Goal: Transaction & Acquisition: Purchase product/service

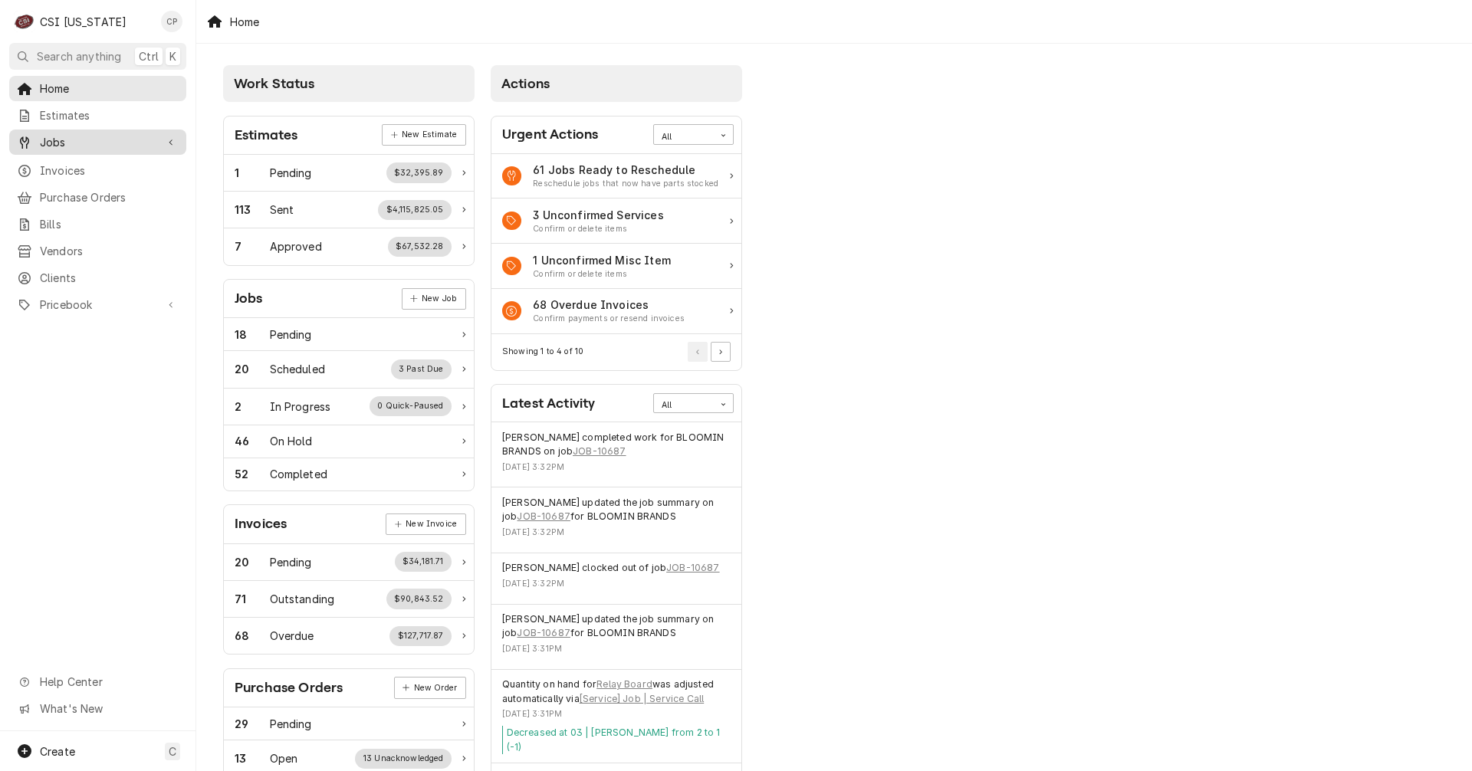
click at [71, 134] on span "Jobs" at bounding box center [98, 142] width 116 height 16
click at [63, 159] on div "Jobs" at bounding box center [97, 168] width 171 height 19
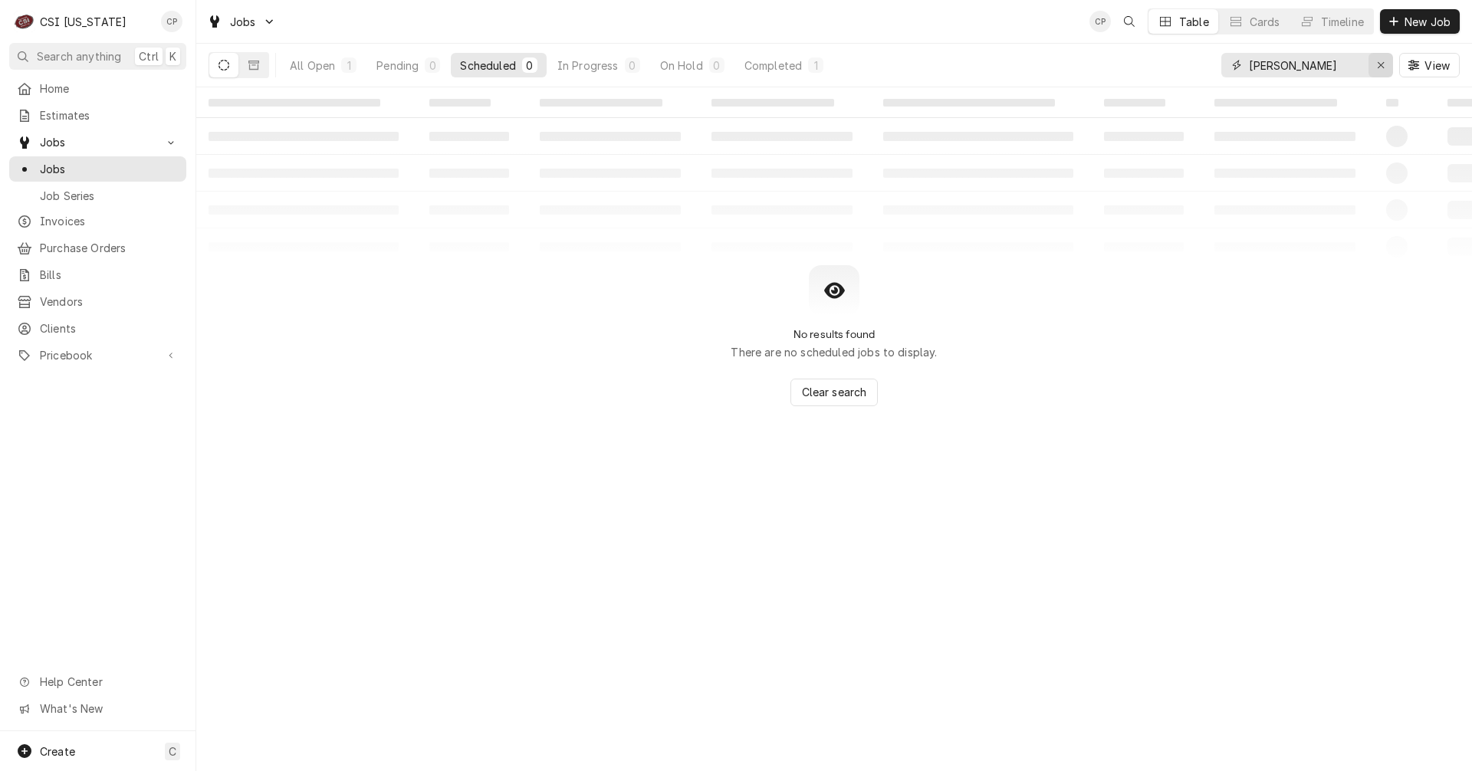
click at [1380, 63] on icon "Erase input" at bounding box center [1381, 65] width 8 height 11
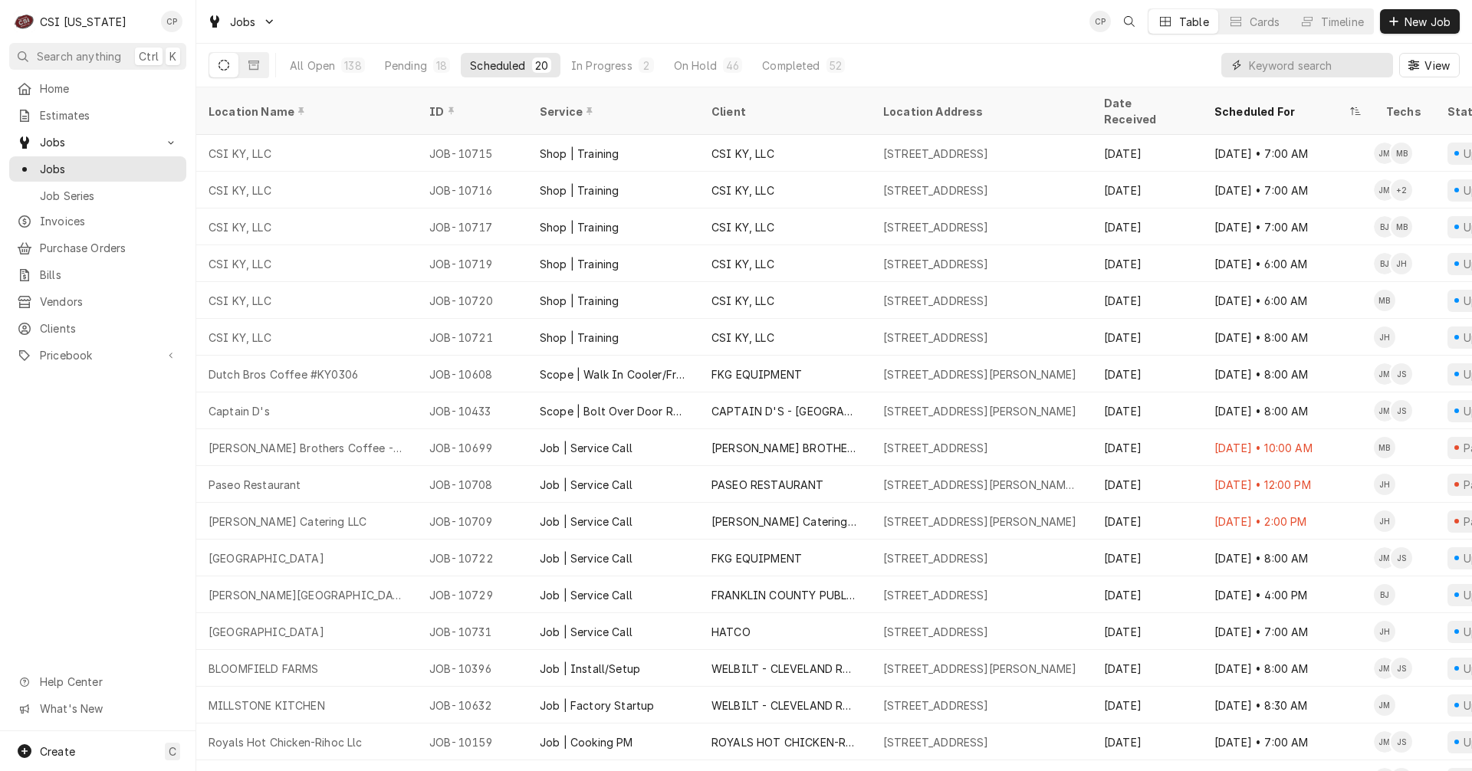
click at [1283, 57] on input "Dynamic Content Wrapper" at bounding box center [1317, 65] width 136 height 25
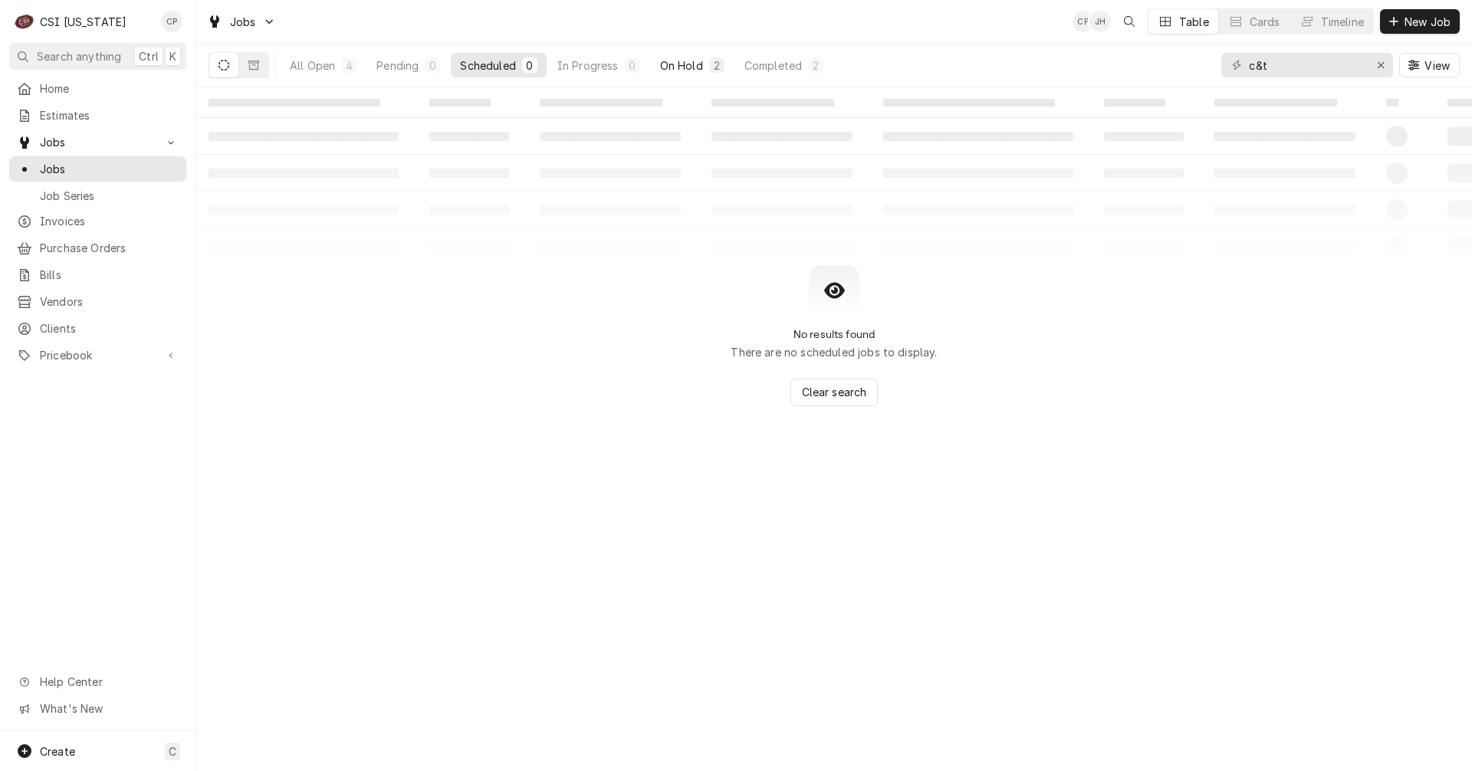
click at [691, 64] on div "On Hold" at bounding box center [681, 65] width 43 height 16
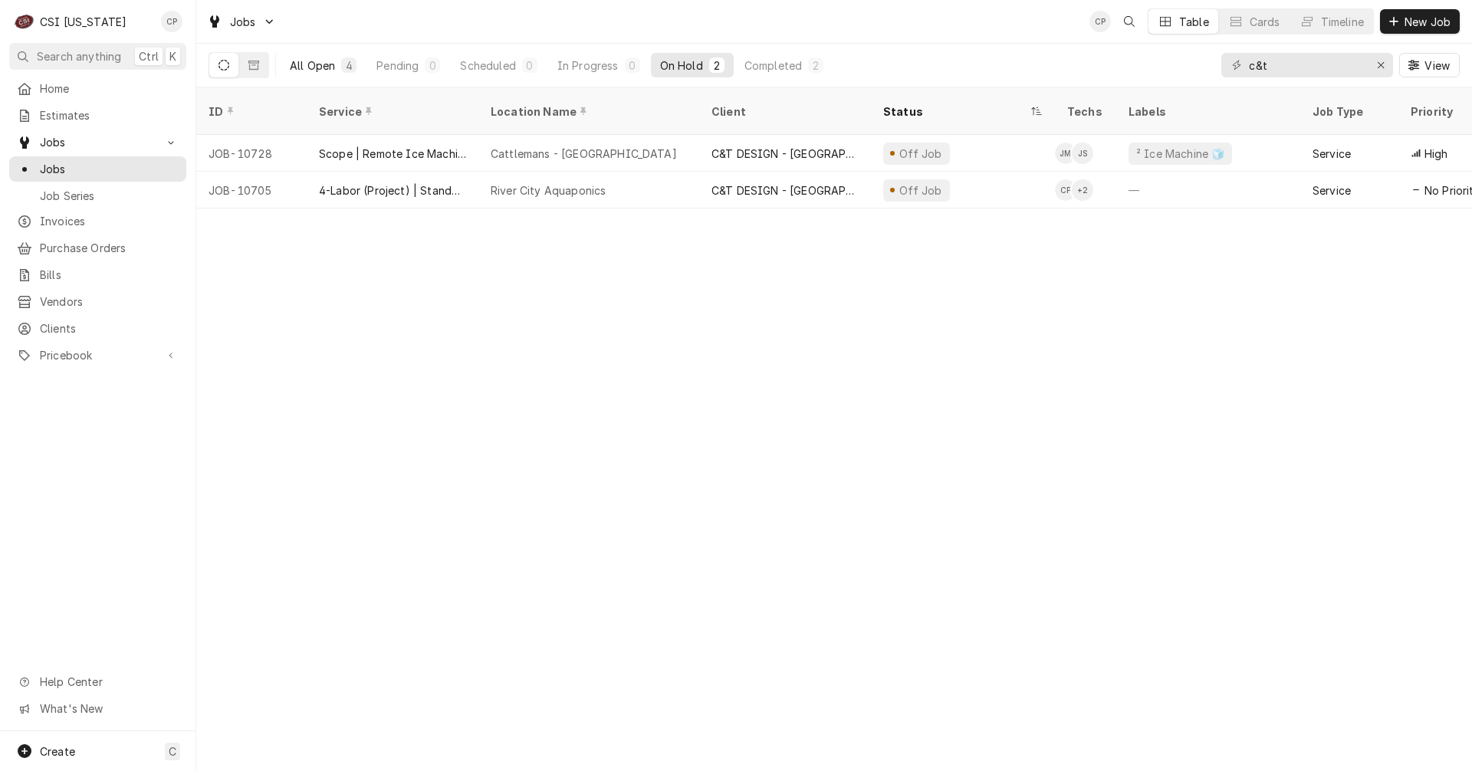
click at [322, 67] on div "All Open" at bounding box center [312, 65] width 45 height 16
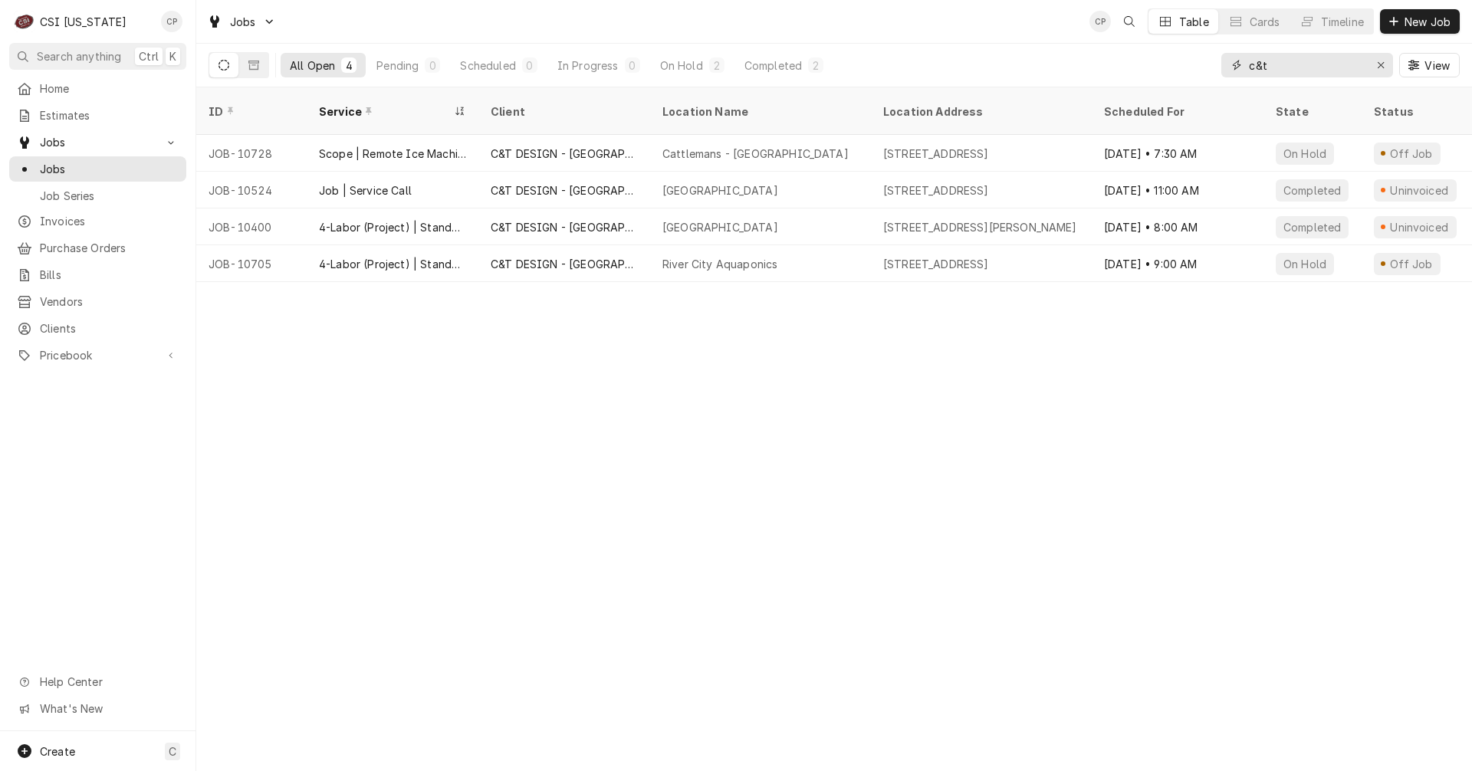
drag, startPoint x: 1311, startPoint y: 67, endPoint x: 1246, endPoint y: 66, distance: 64.4
click at [1246, 66] on div "c&t" at bounding box center [1307, 65] width 172 height 25
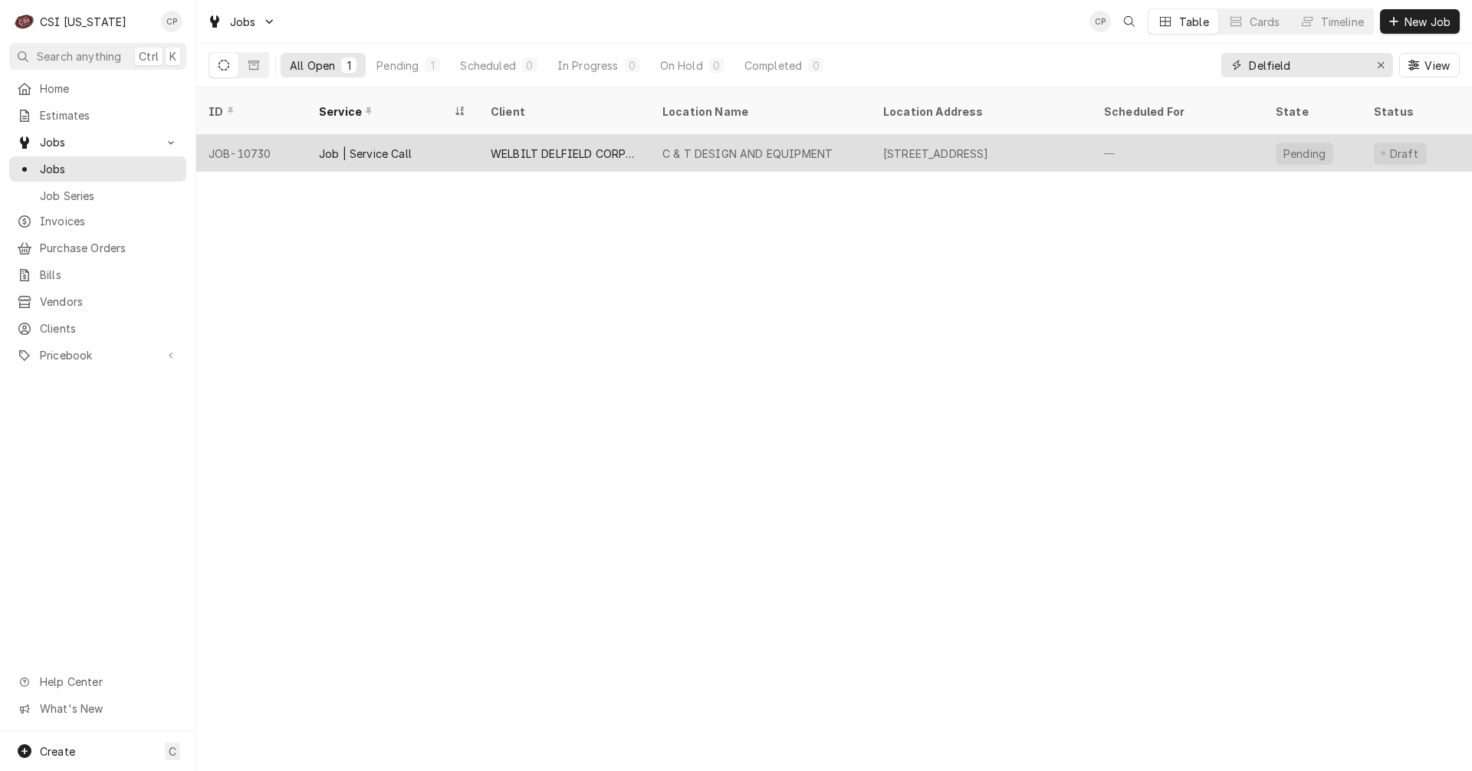
type input "Delfield"
click at [551, 146] on div "WELBILT DELFIELD CORPORATION" at bounding box center [564, 154] width 147 height 16
click at [550, 146] on div "WELBILT DELFIELD CORPORATION" at bounding box center [564, 154] width 147 height 16
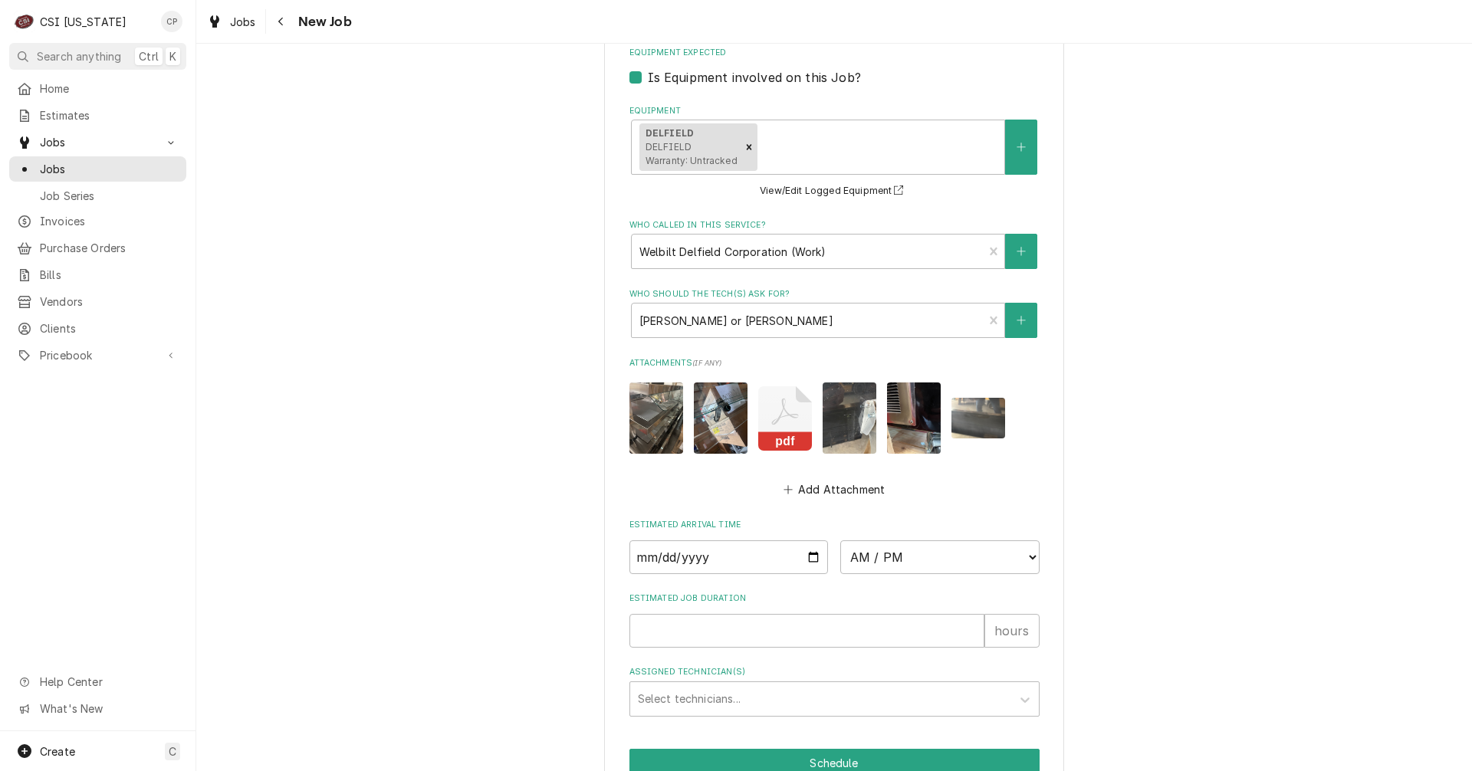
scroll to position [1471, 0]
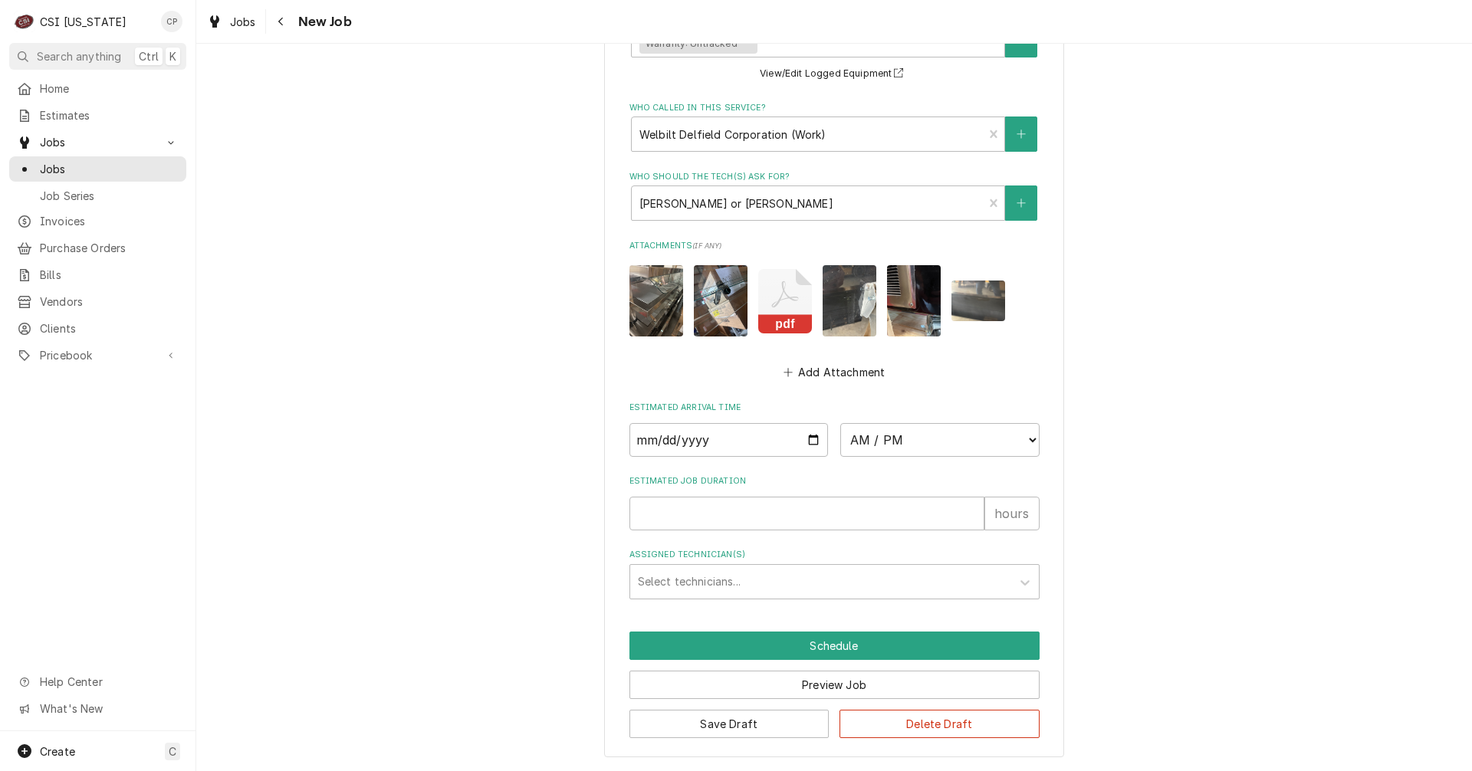
click at [638, 305] on img "Attachments" at bounding box center [656, 300] width 54 height 71
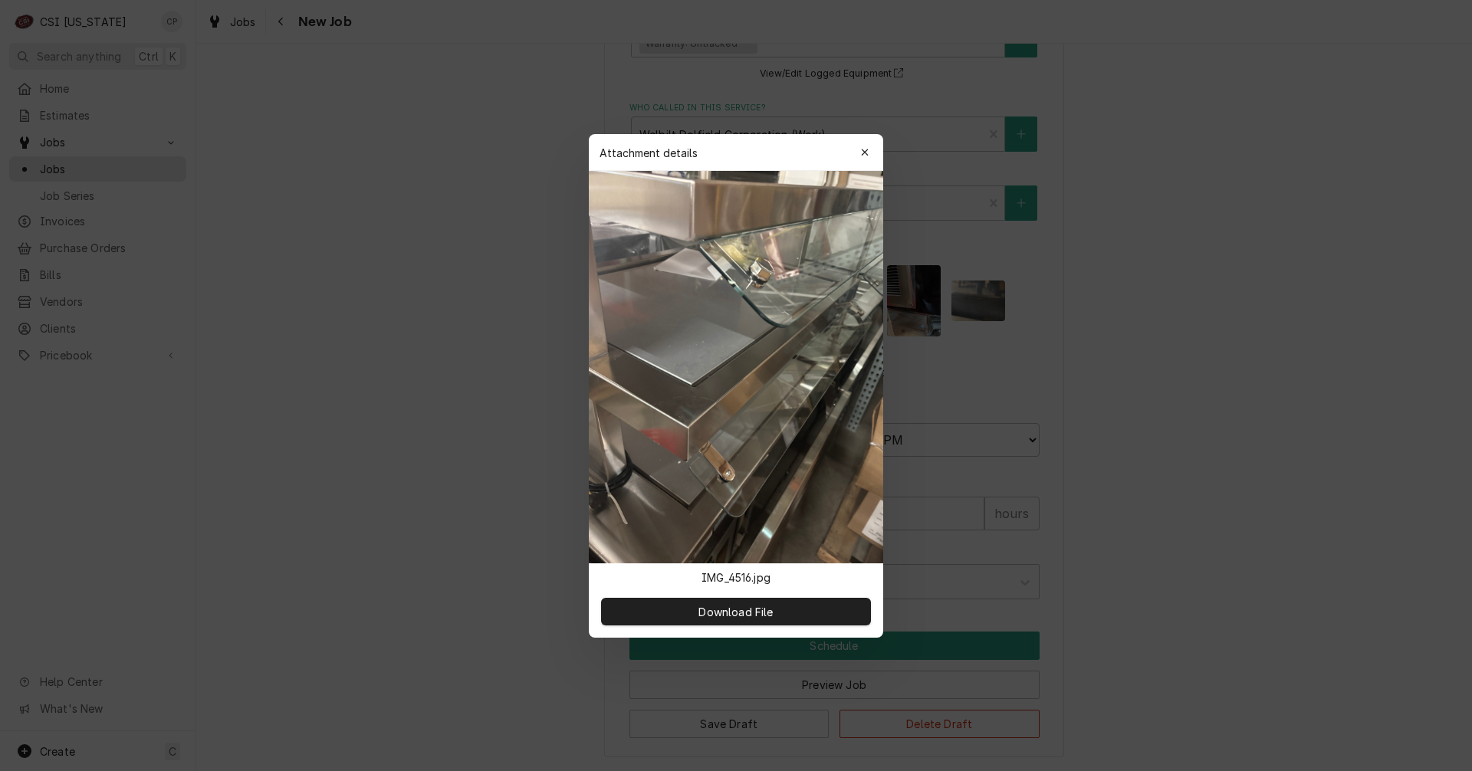
type textarea "x"
click at [733, 612] on span "Download File" at bounding box center [735, 611] width 80 height 16
click at [862, 144] on button "button" at bounding box center [864, 152] width 25 height 25
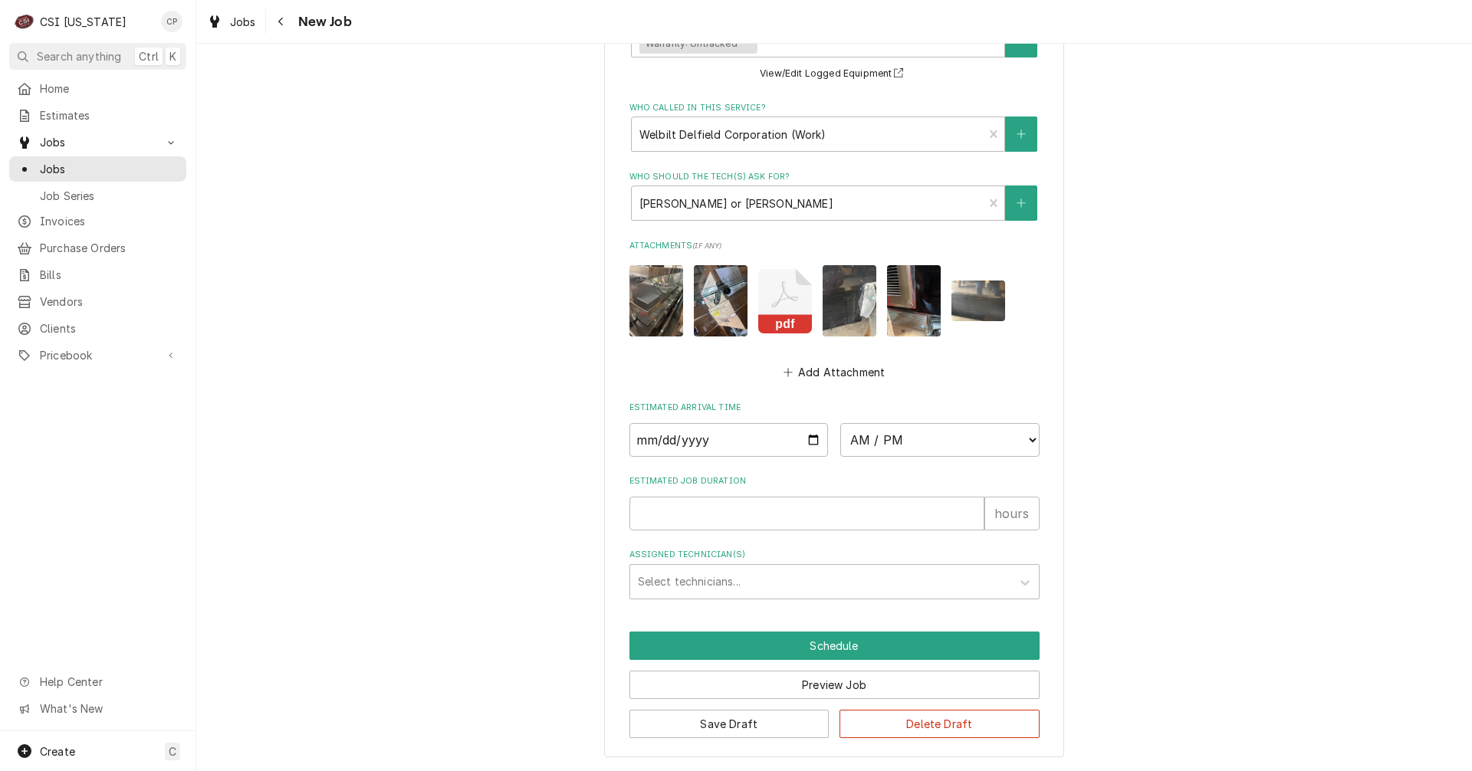
click at [720, 298] on img "Attachments" at bounding box center [721, 300] width 54 height 71
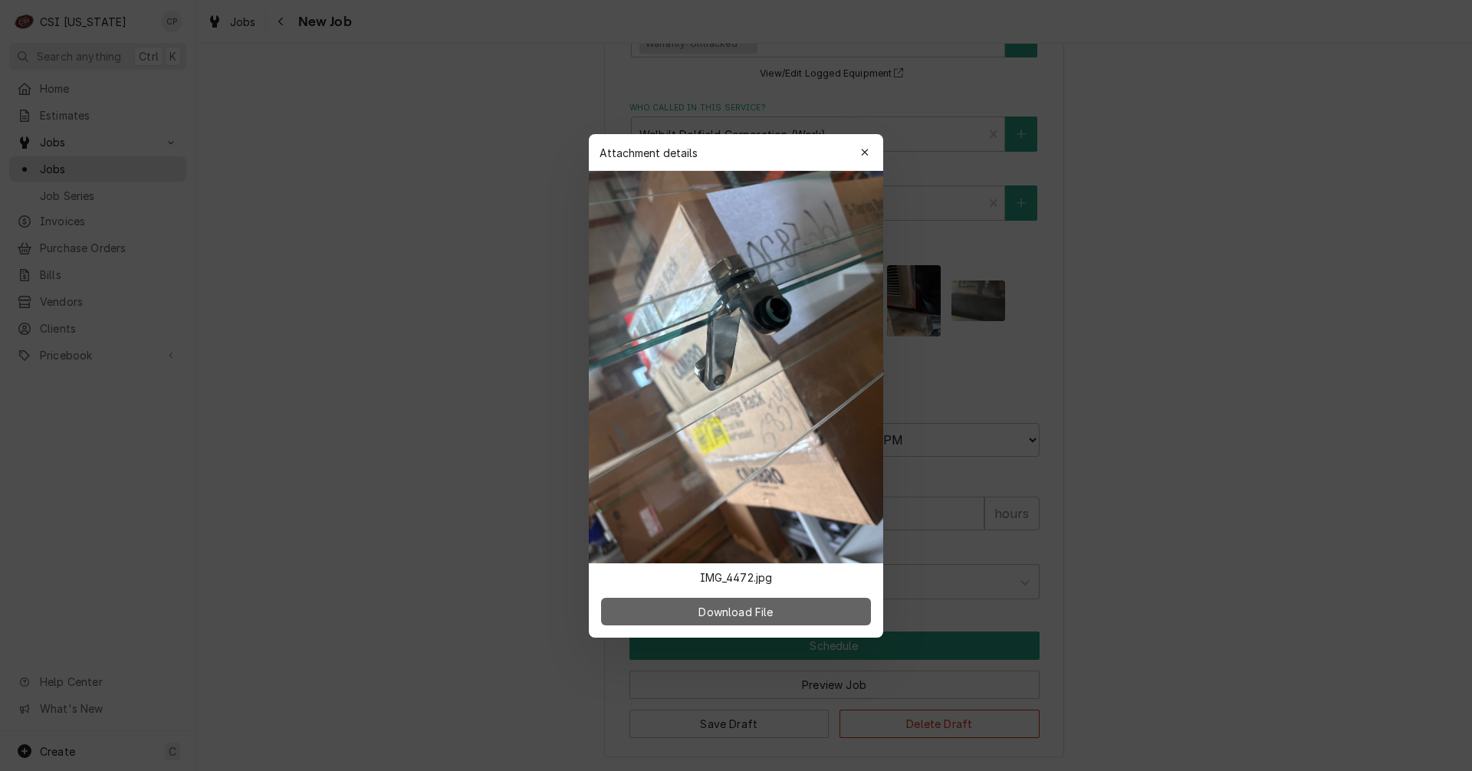
click at [739, 613] on span "Download File" at bounding box center [735, 611] width 80 height 16
click at [866, 156] on icon "button" at bounding box center [865, 152] width 8 height 11
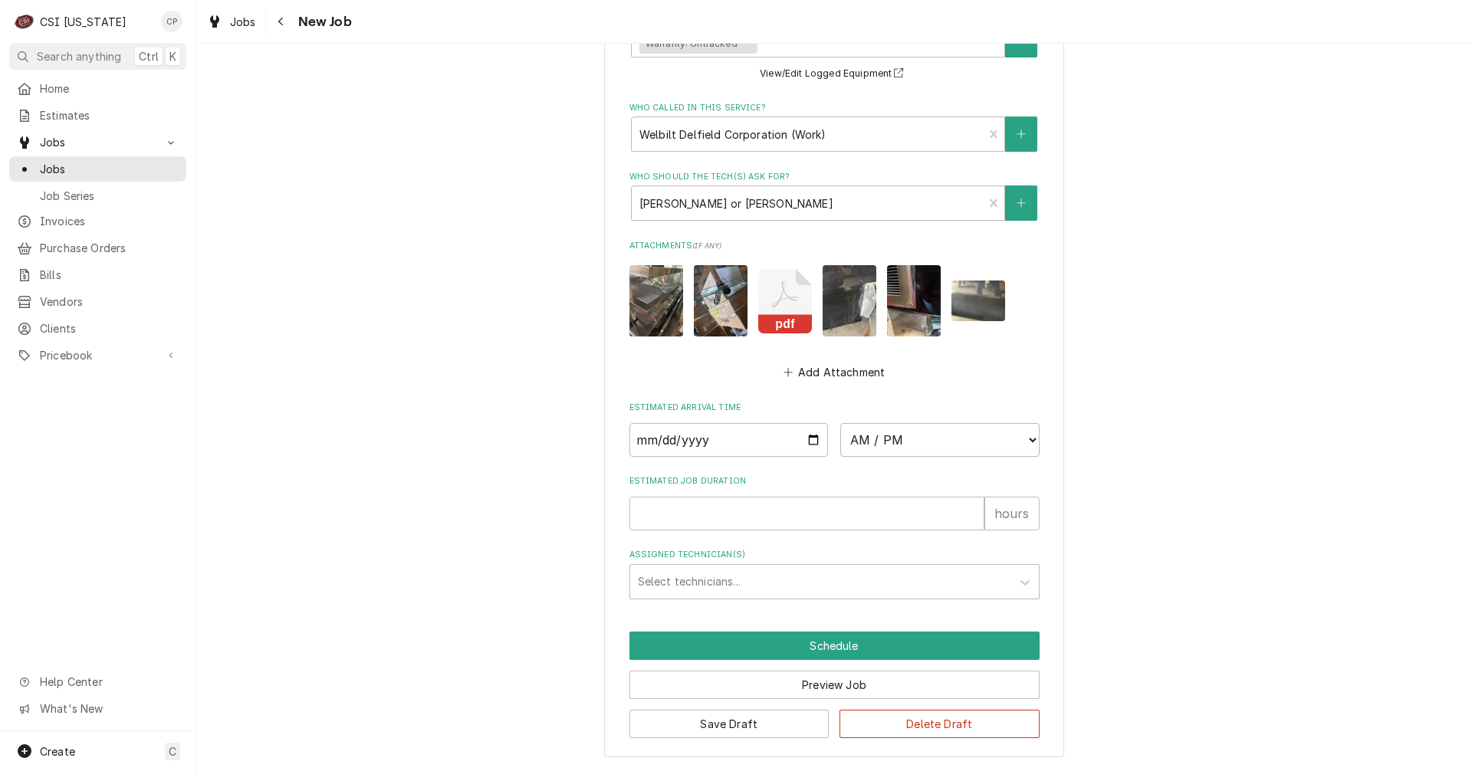
click at [838, 299] on img "Attachments" at bounding box center [849, 300] width 54 height 71
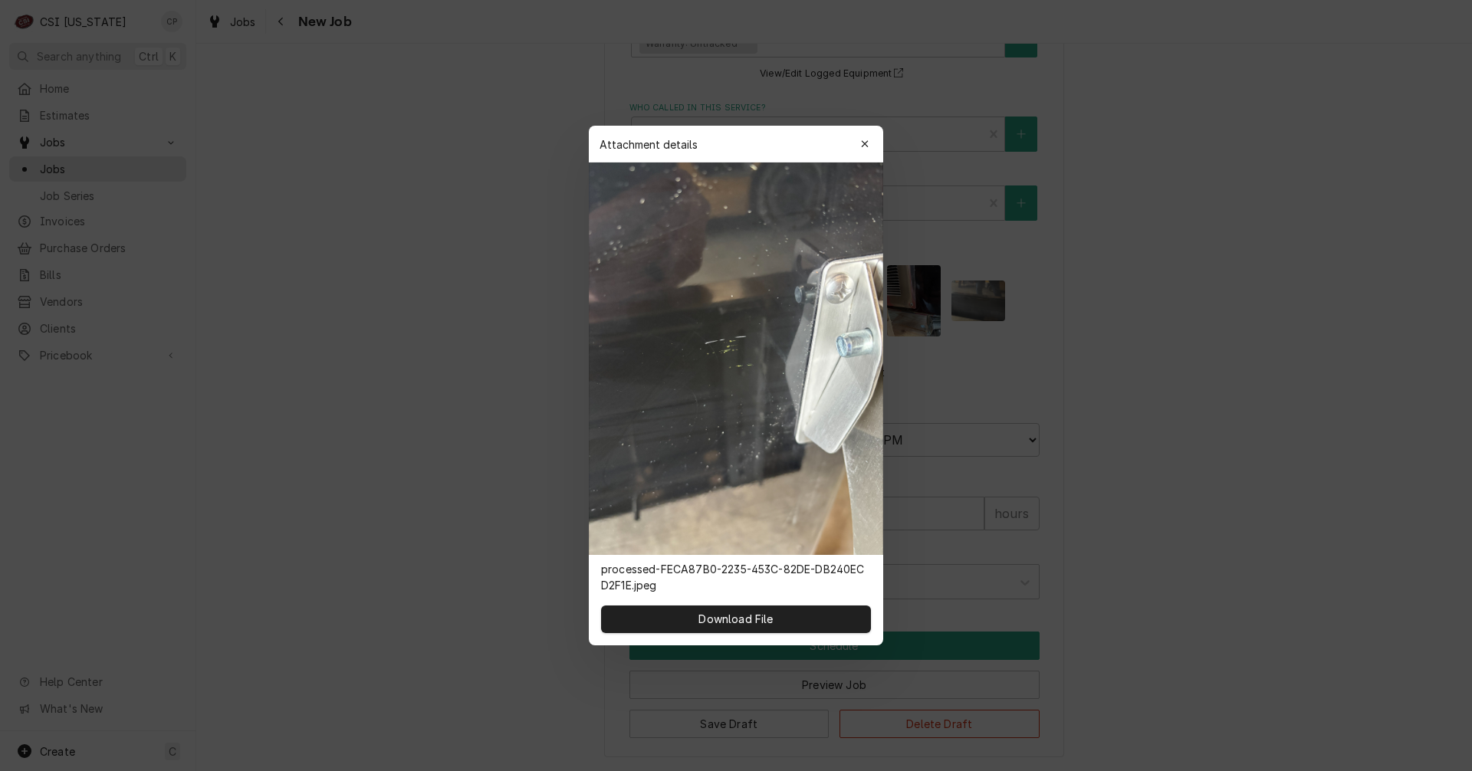
click at [838, 299] on img at bounding box center [736, 358] width 294 height 392
click at [709, 617] on span "Download File" at bounding box center [735, 619] width 80 height 16
click at [865, 145] on icon "button" at bounding box center [865, 144] width 8 height 11
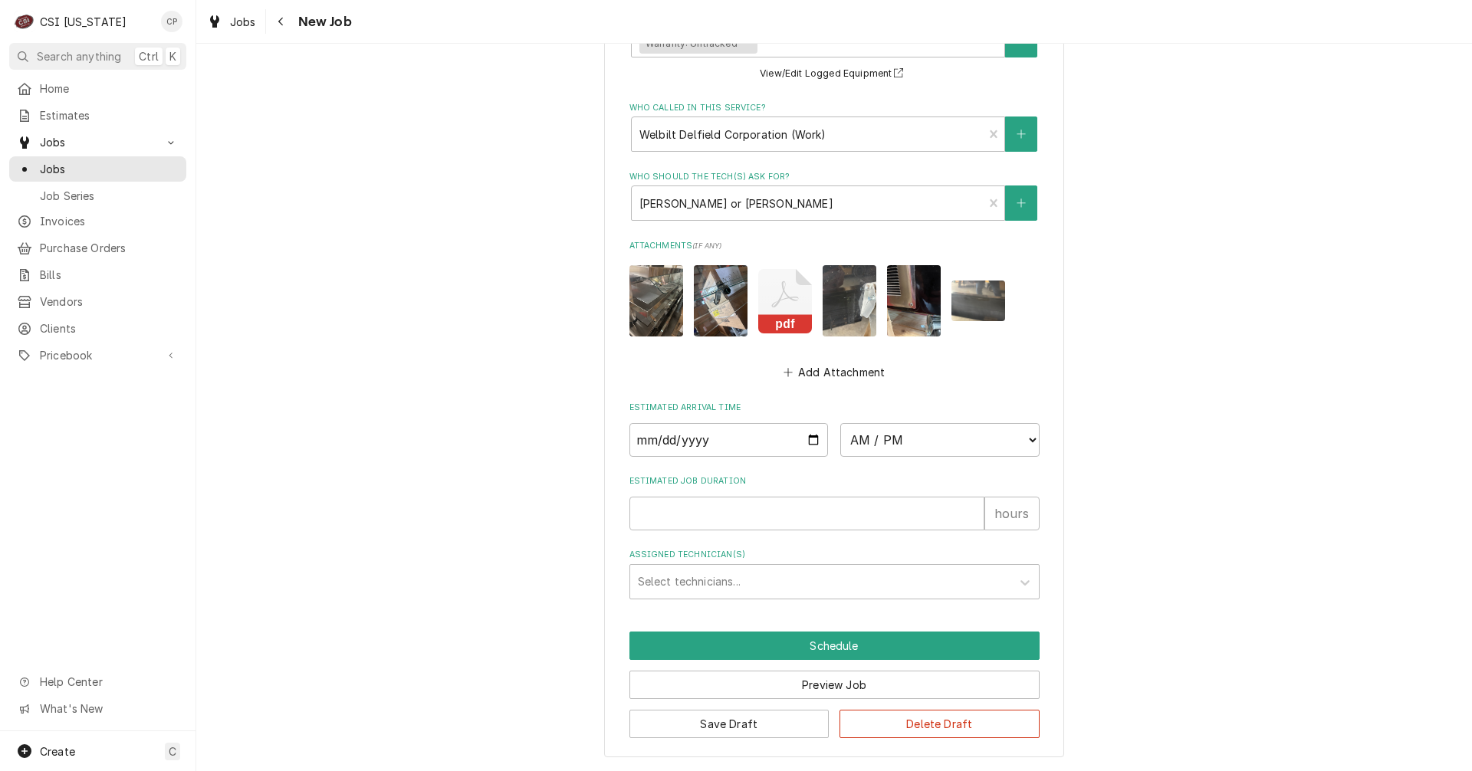
click at [904, 304] on img "Attachments" at bounding box center [914, 300] width 54 height 71
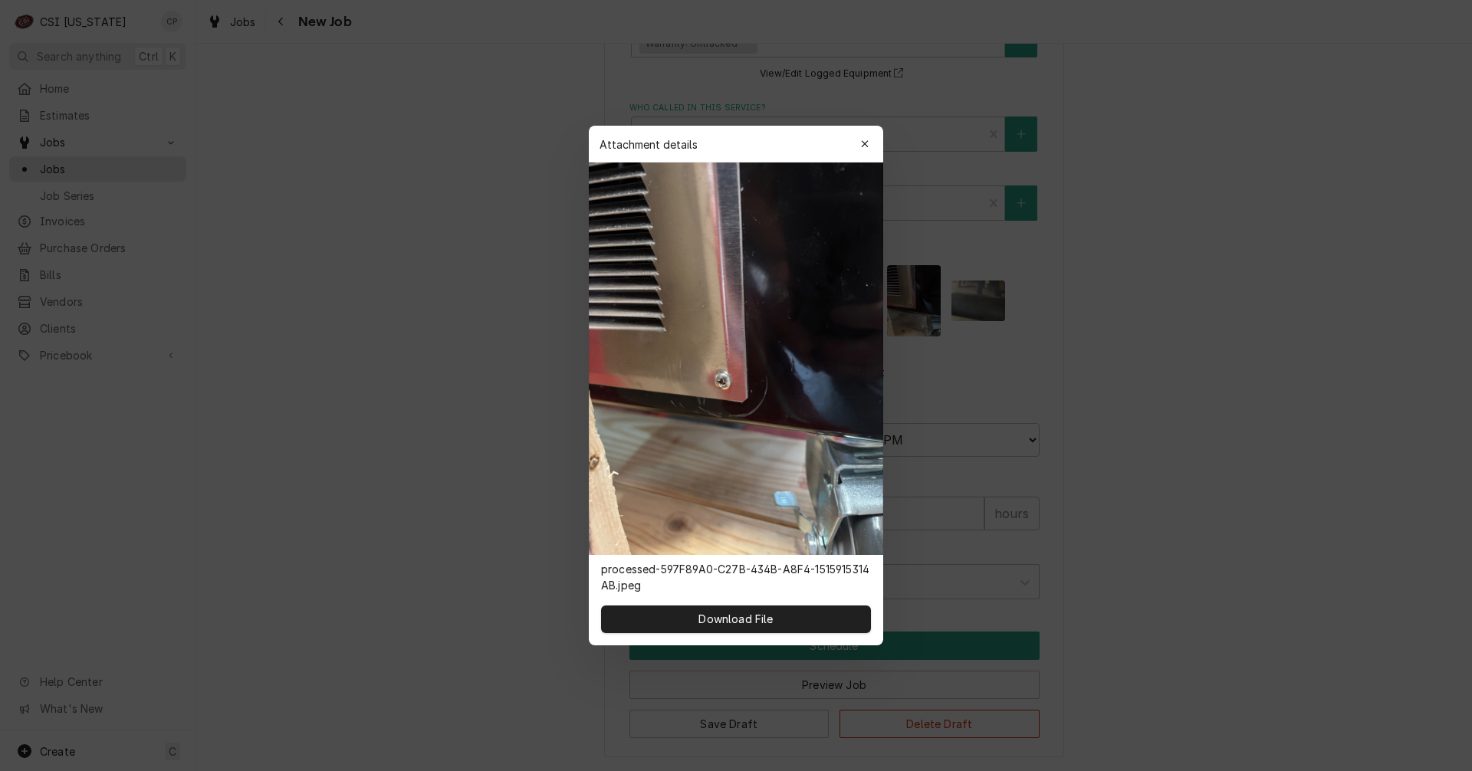
click at [904, 304] on div at bounding box center [736, 385] width 1472 height 771
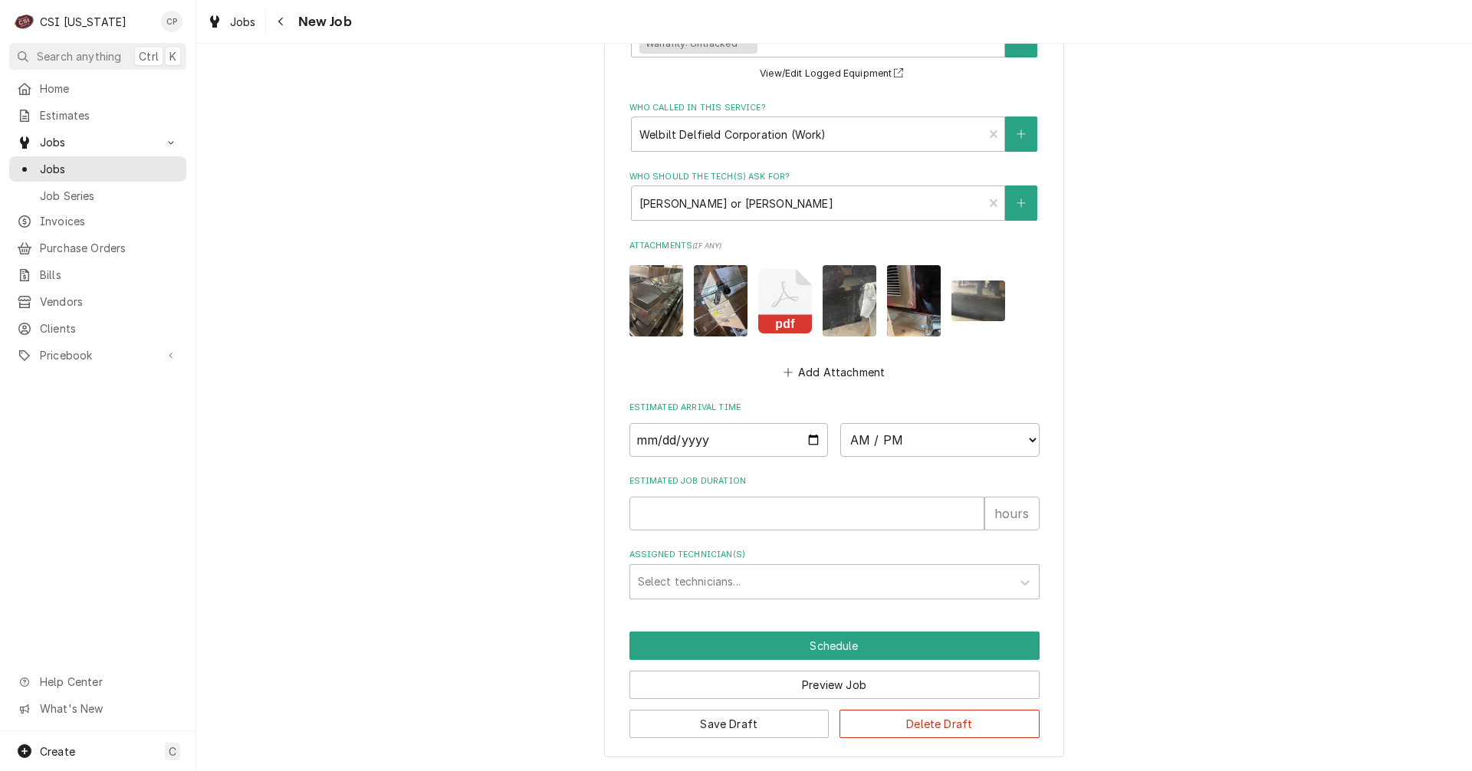
click at [904, 304] on img "Attachments" at bounding box center [914, 300] width 54 height 71
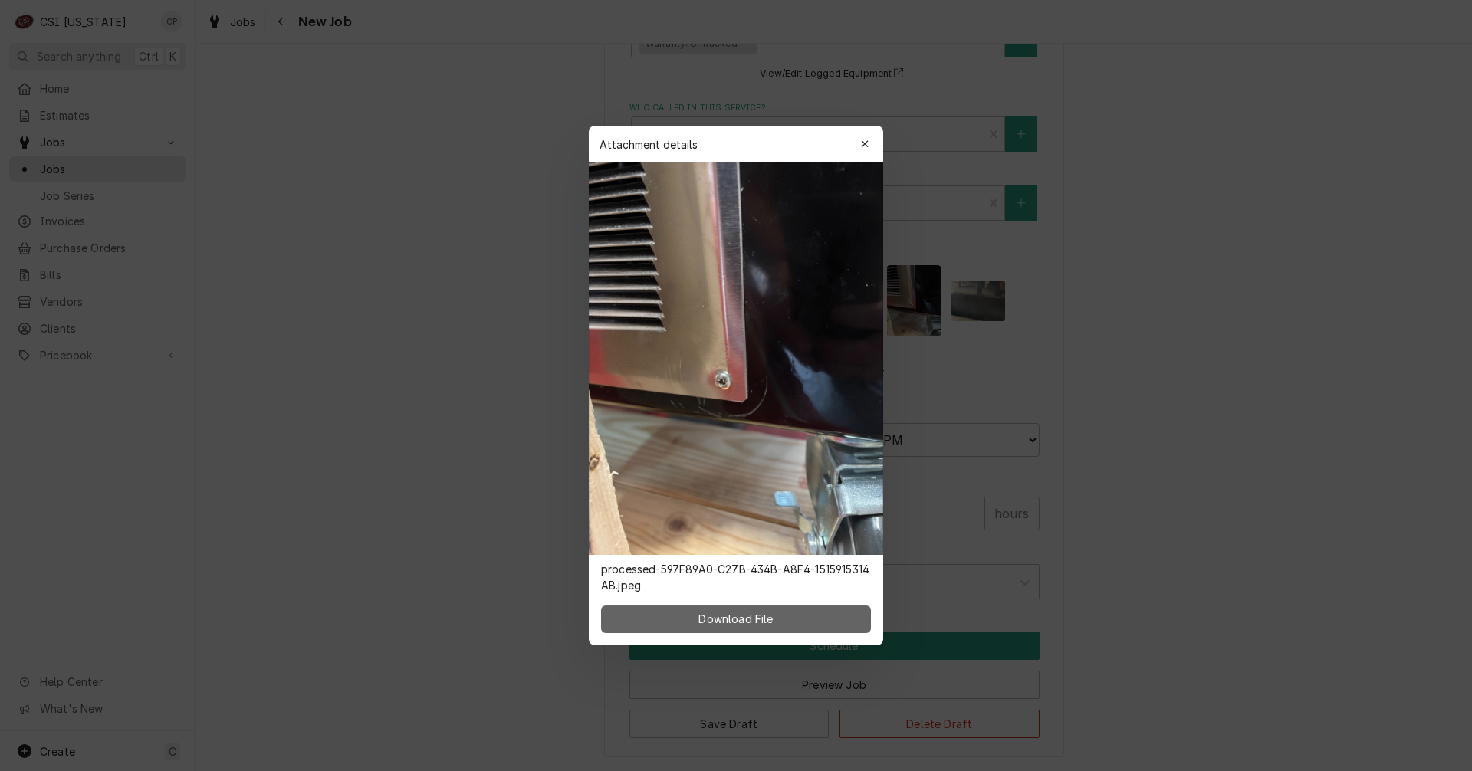
click at [727, 621] on span "Download File" at bounding box center [735, 619] width 80 height 16
click at [872, 145] on button "button" at bounding box center [864, 144] width 25 height 25
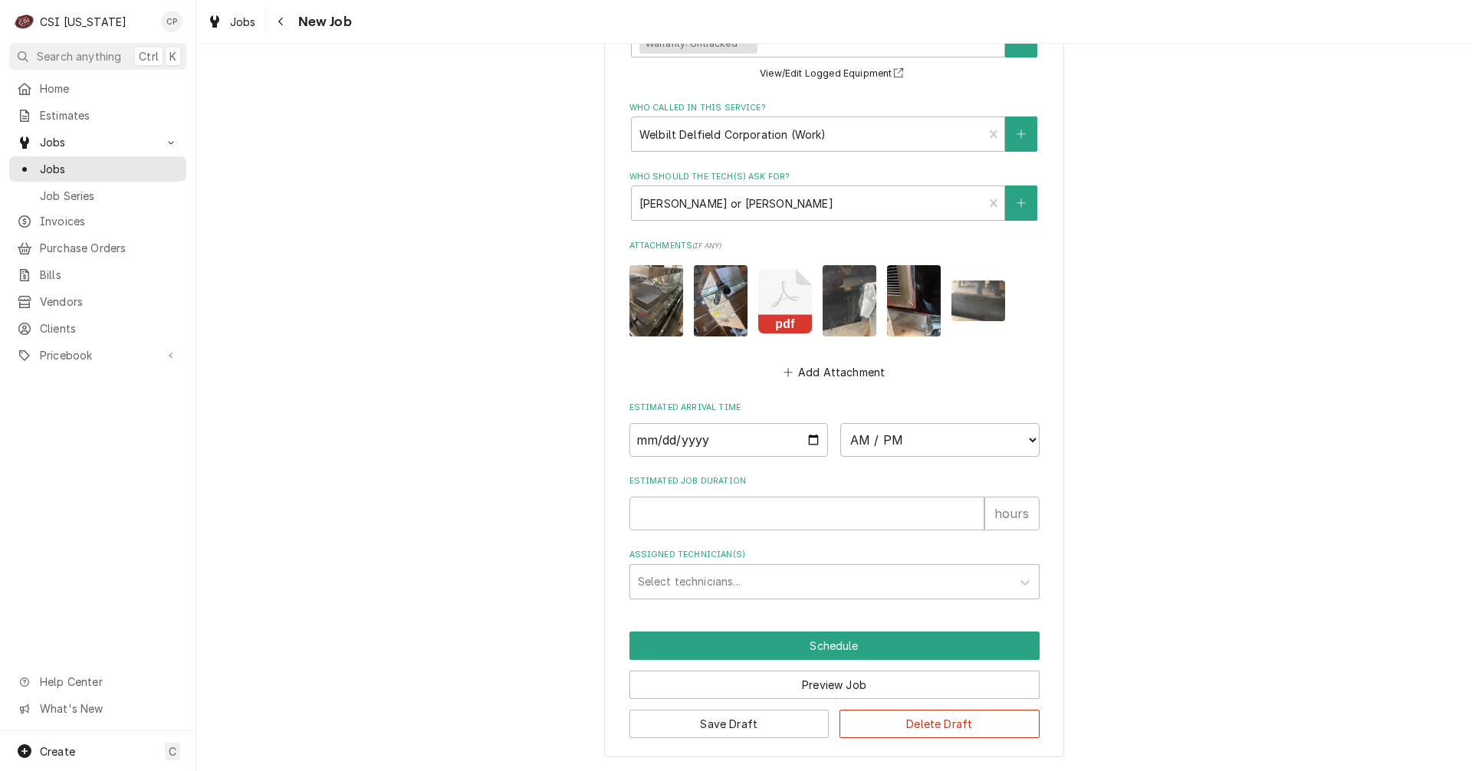
click at [984, 297] on img "Attachments" at bounding box center [978, 301] width 54 height 41
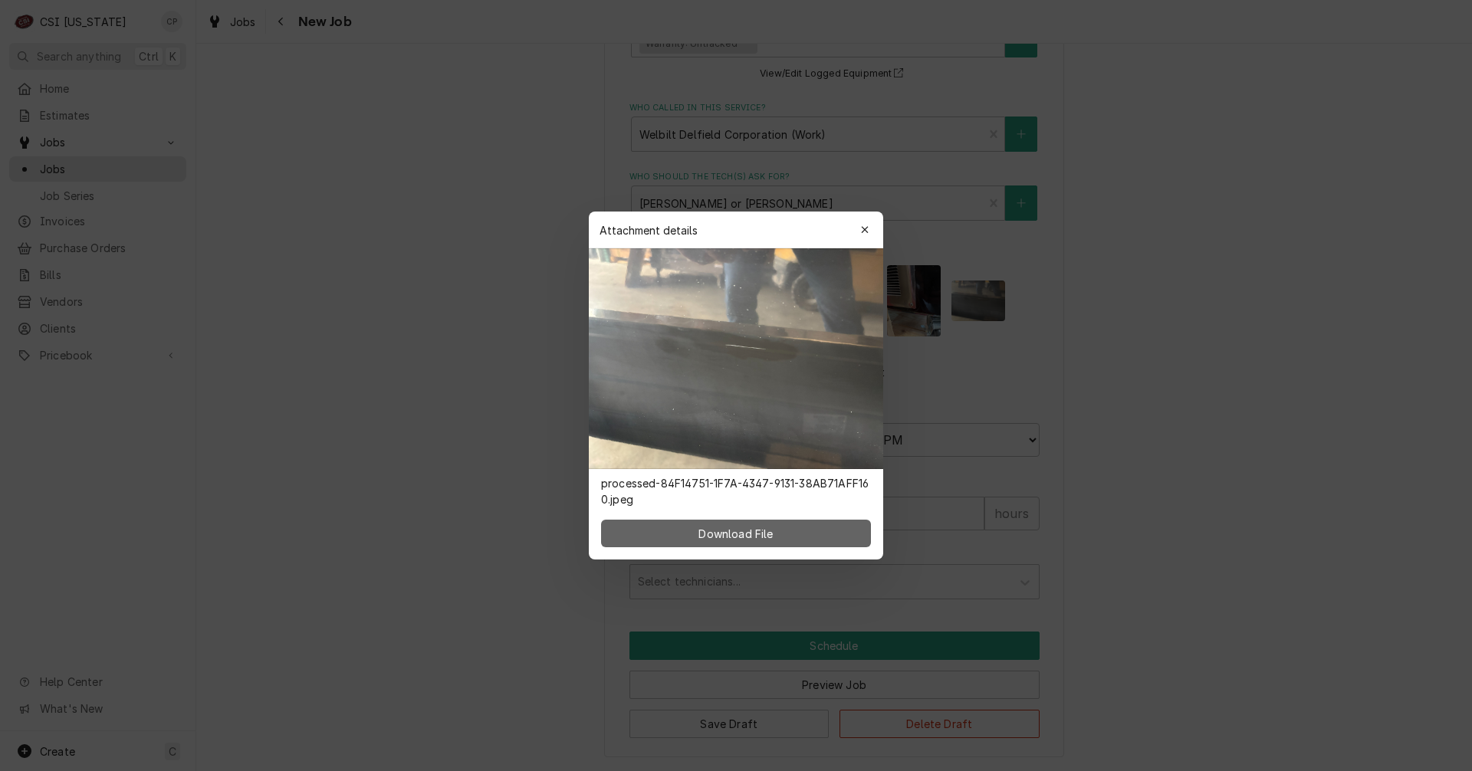
click at [738, 531] on span "Download File" at bounding box center [735, 534] width 80 height 16
click at [868, 233] on icon "button" at bounding box center [864, 229] width 7 height 7
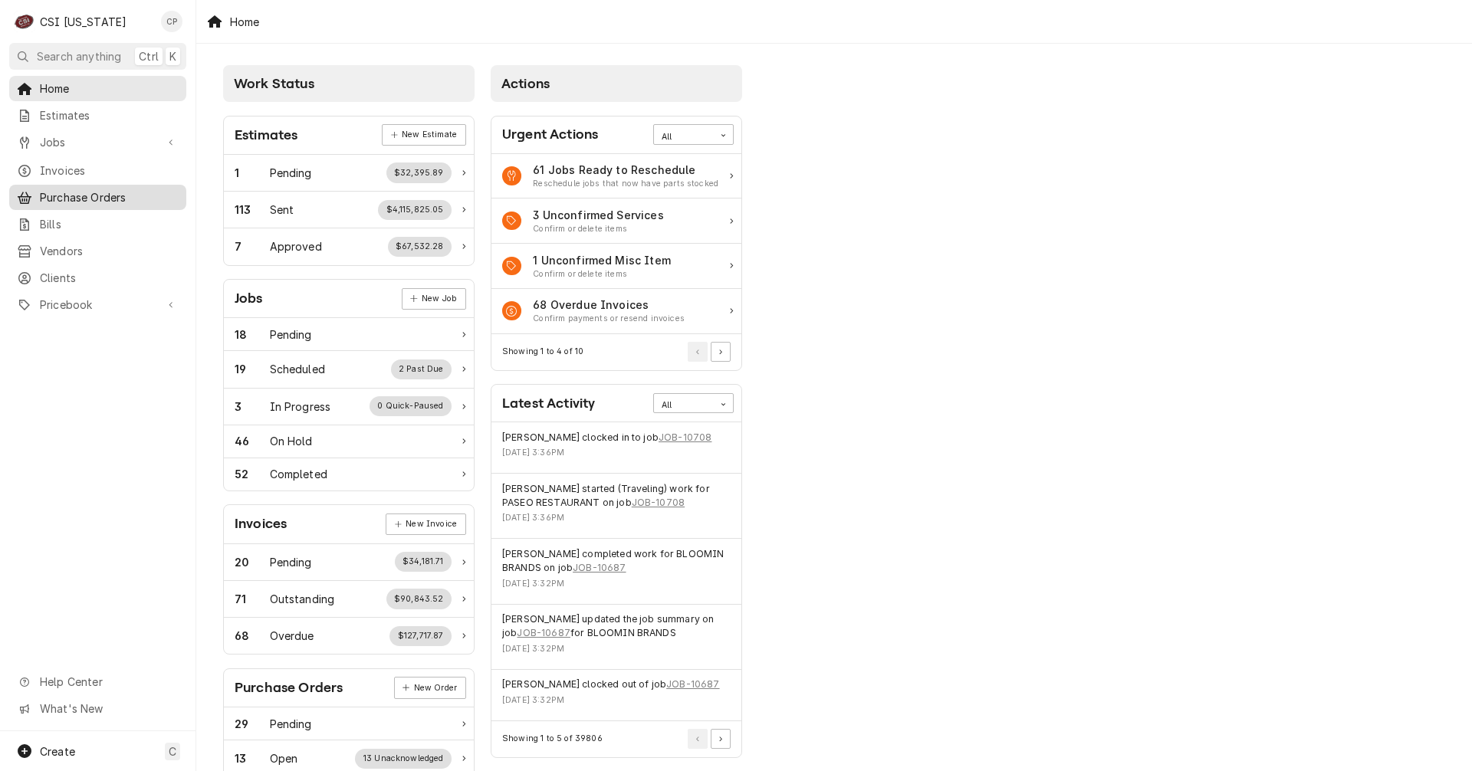
drag, startPoint x: 0, startPoint y: 0, endPoint x: 78, endPoint y: 192, distance: 206.9
click at [78, 192] on span "Purchase Orders" at bounding box center [109, 197] width 139 height 16
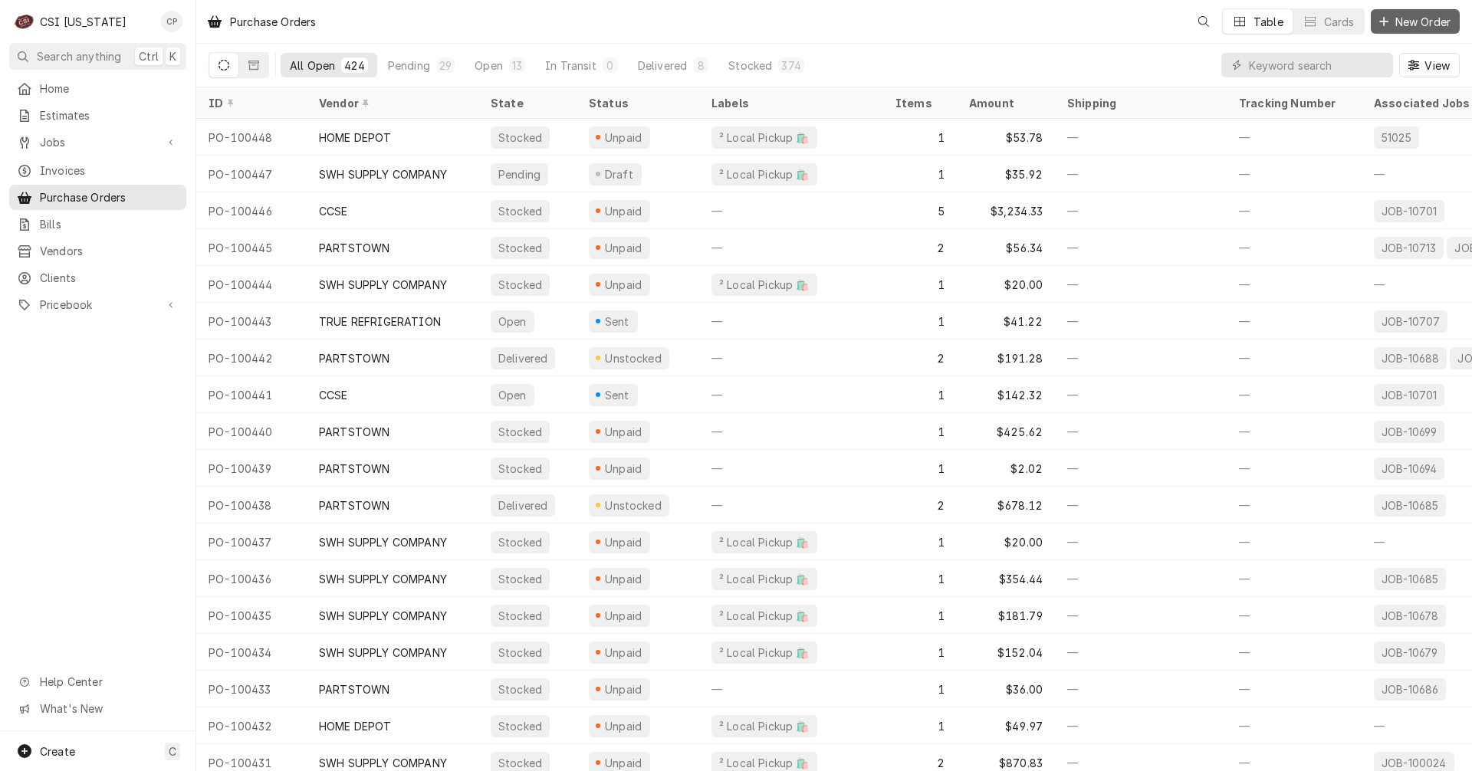
click at [1431, 25] on span "New Order" at bounding box center [1422, 22] width 61 height 16
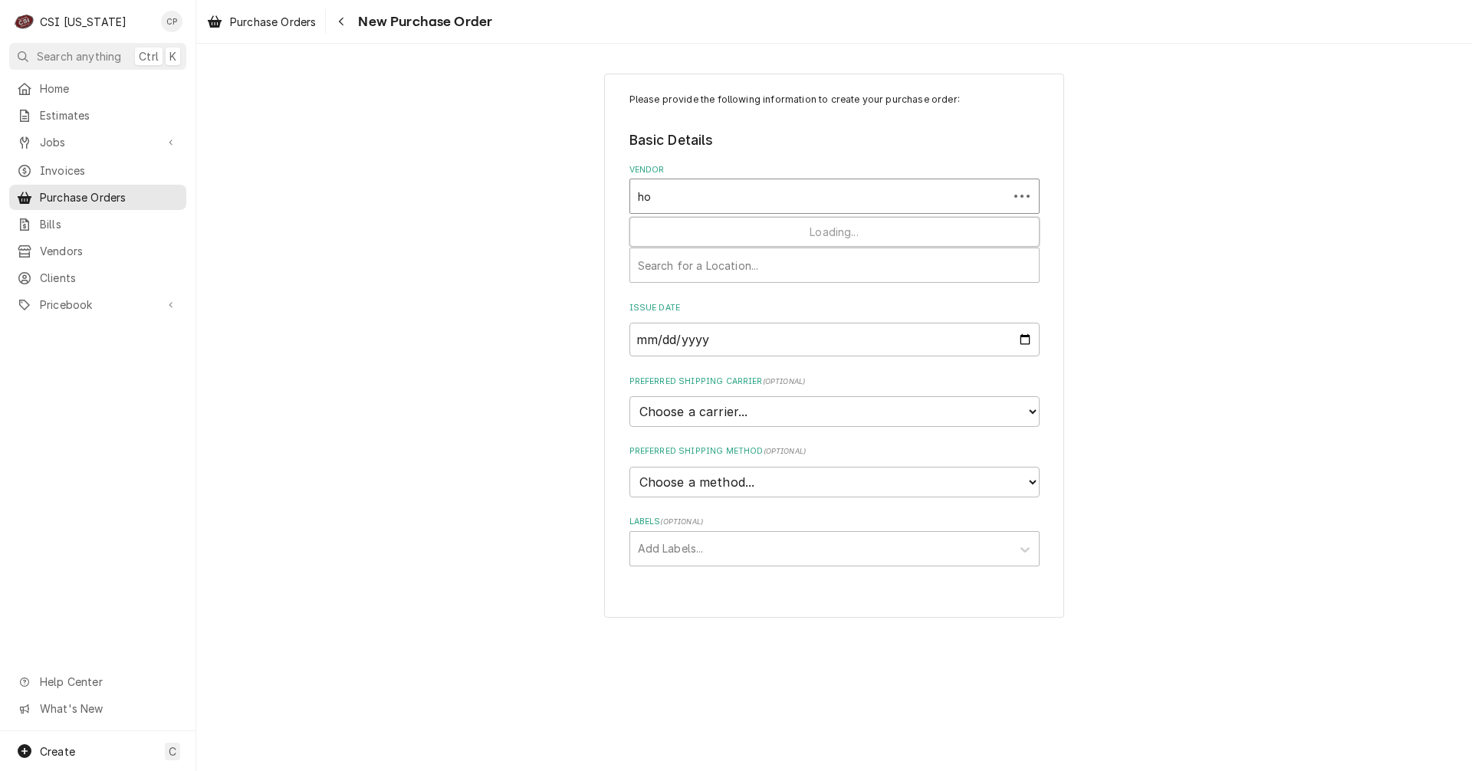
type input "hom"
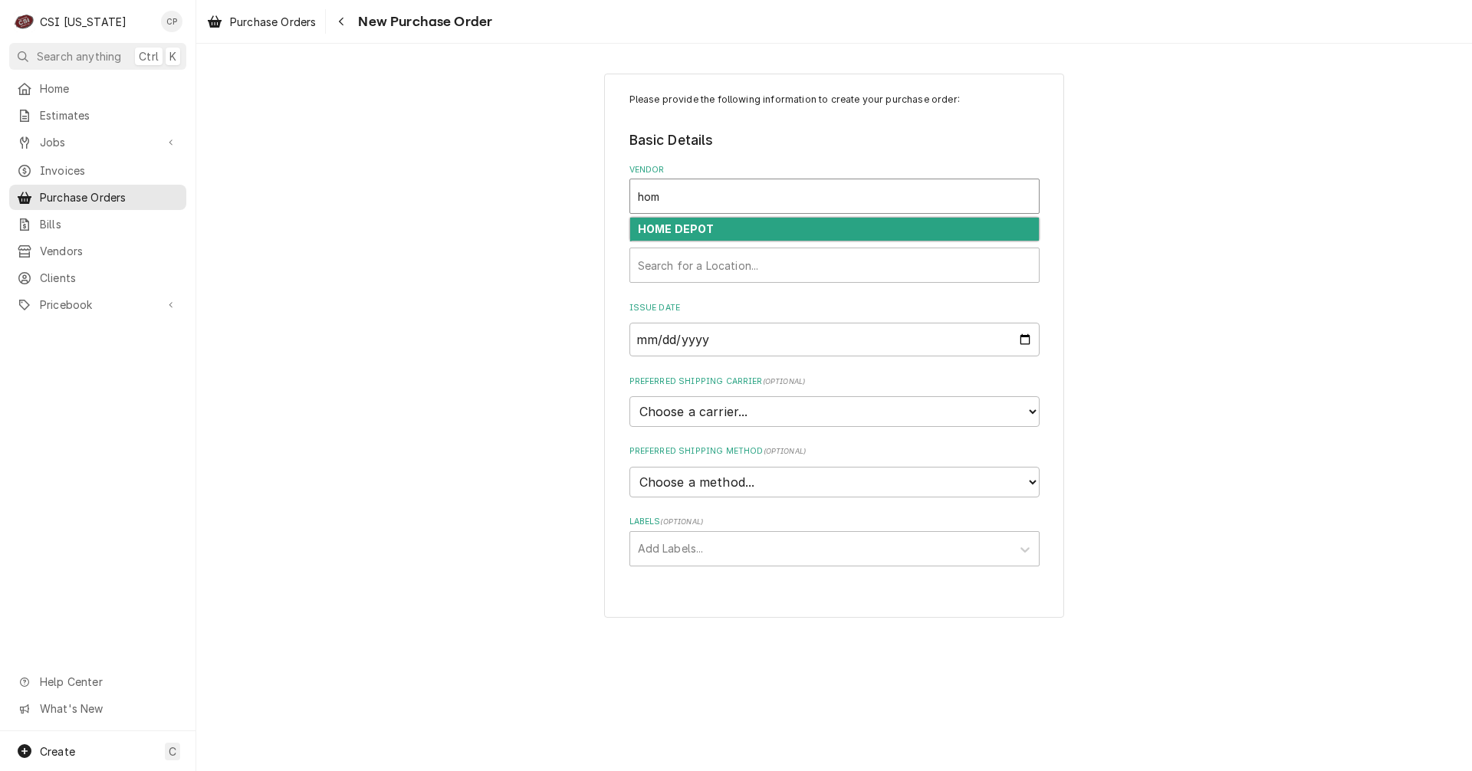
click at [725, 225] on div "HOME DEPOT" at bounding box center [834, 230] width 409 height 24
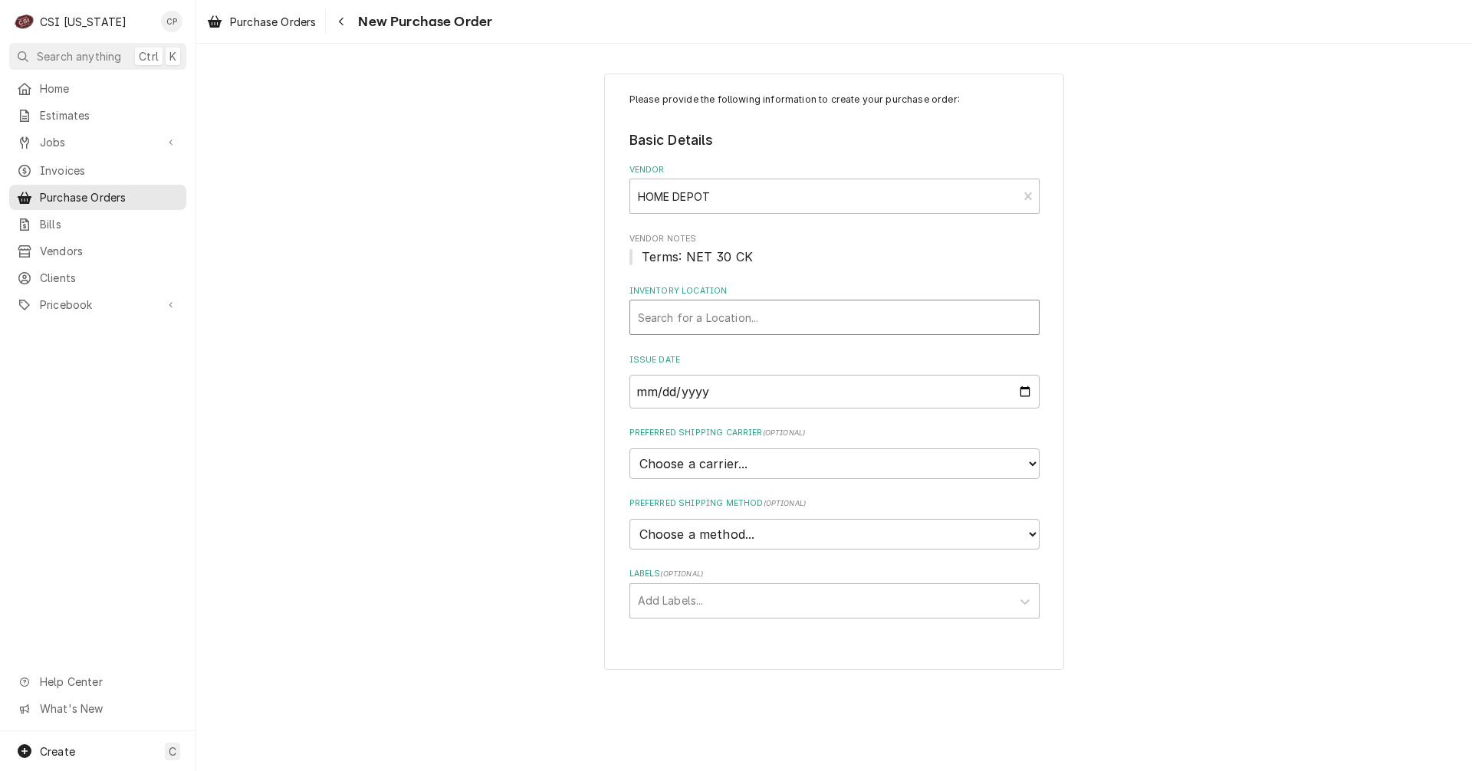
click at [728, 259] on span "Terms: NET 30 CK" at bounding box center [698, 256] width 112 height 15
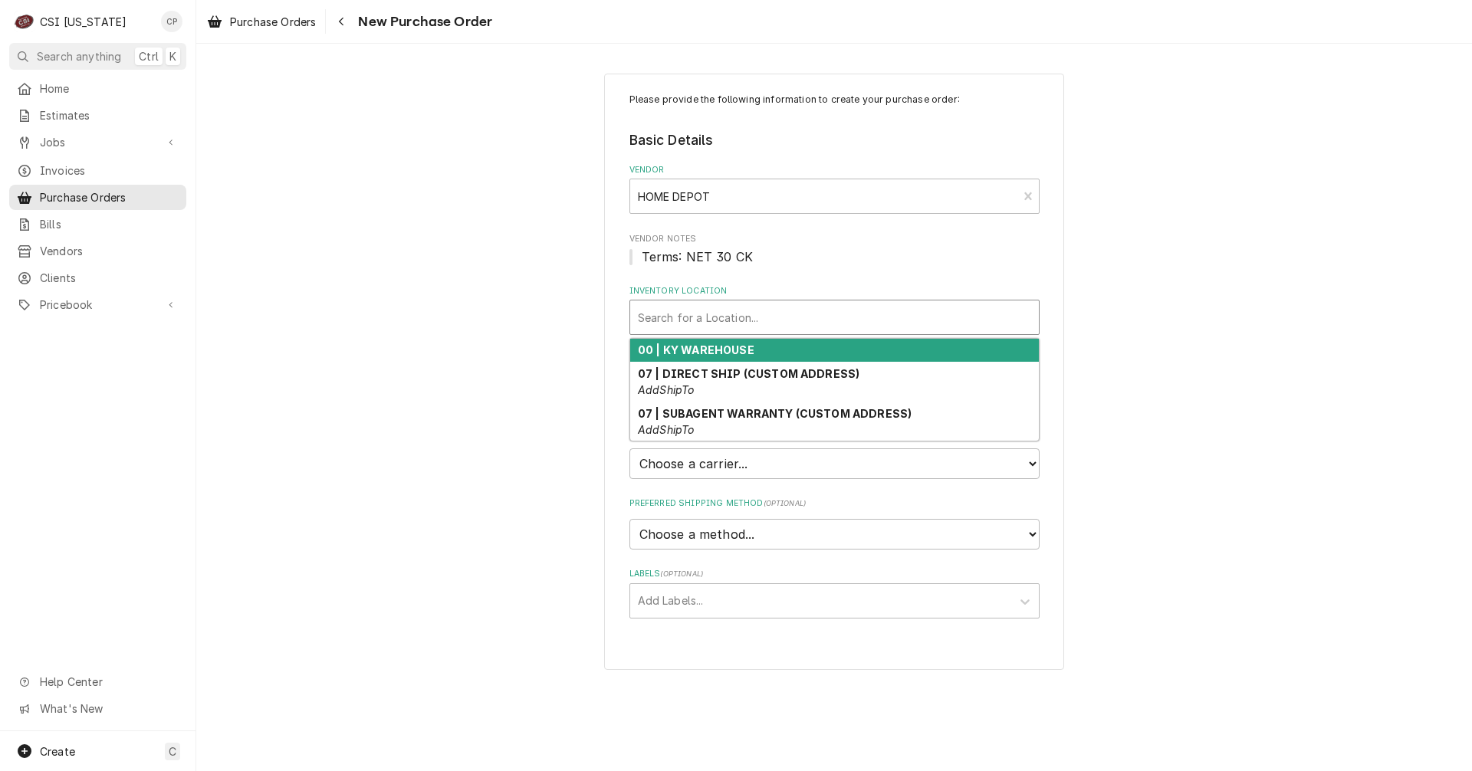
click at [736, 313] on div "Inventory Location" at bounding box center [834, 318] width 393 height 28
click at [730, 349] on strong "00 | KY WAREHOUSE" at bounding box center [696, 349] width 116 height 13
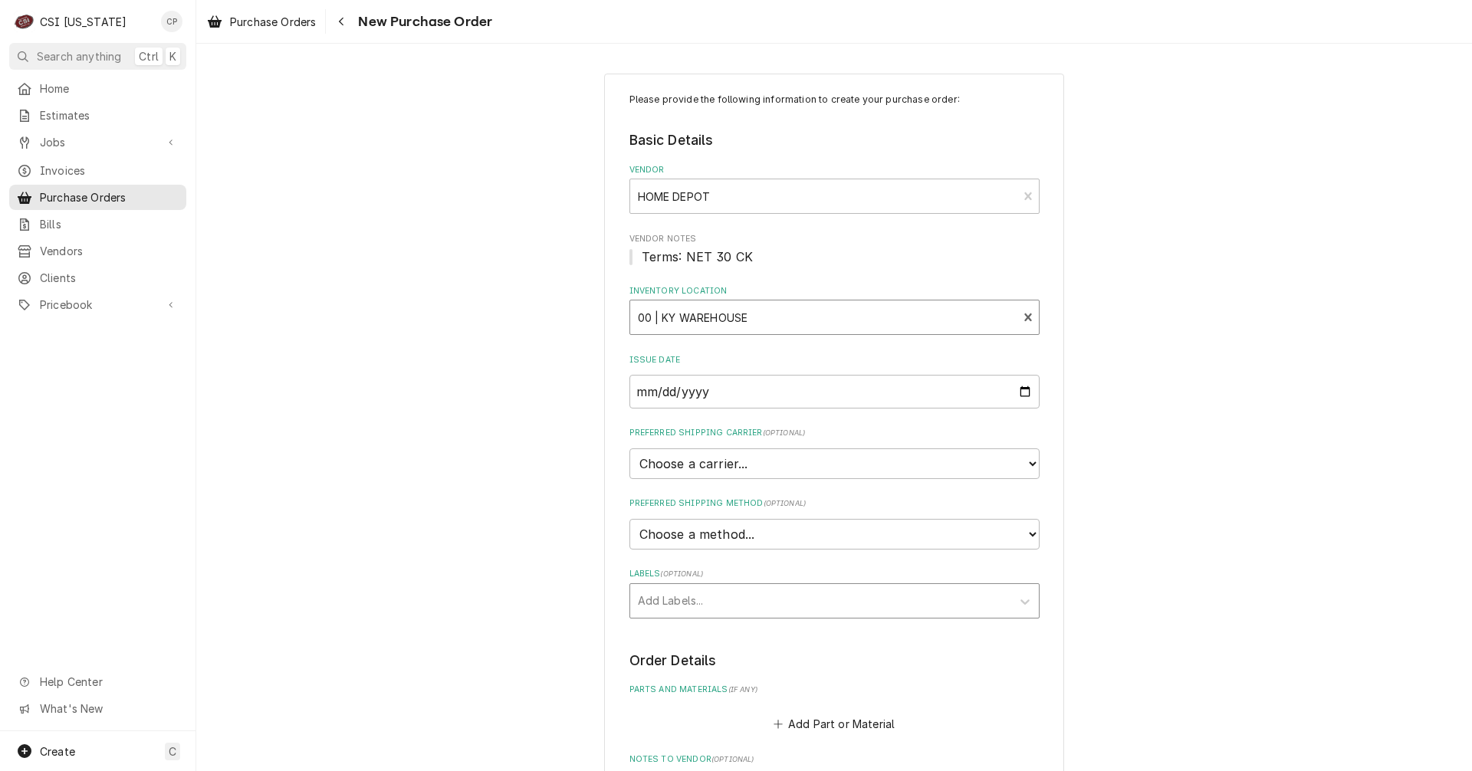
click at [717, 605] on div "Labels" at bounding box center [821, 601] width 366 height 28
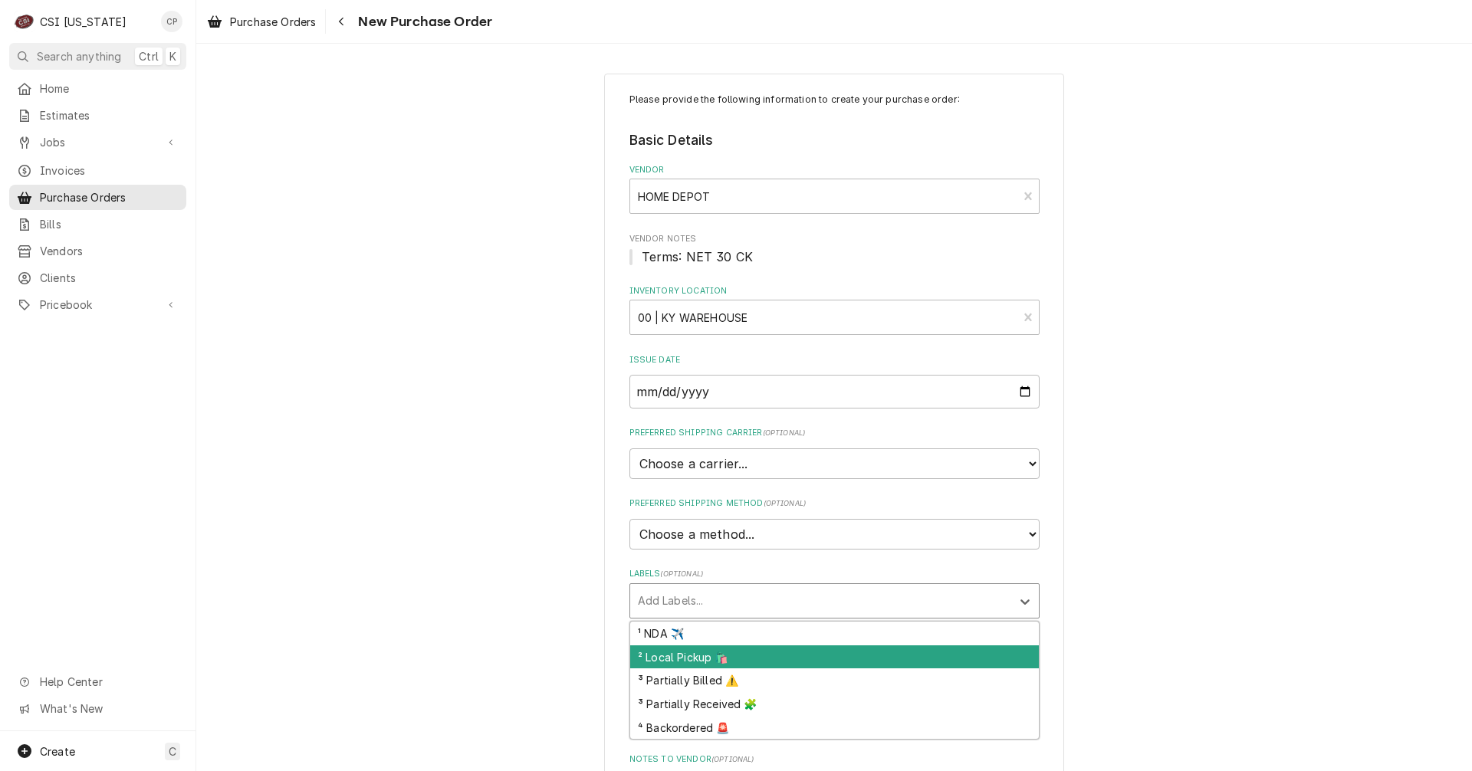
click at [691, 658] on div "² Local Pickup 🛍️" at bounding box center [834, 657] width 409 height 24
type textarea "x"
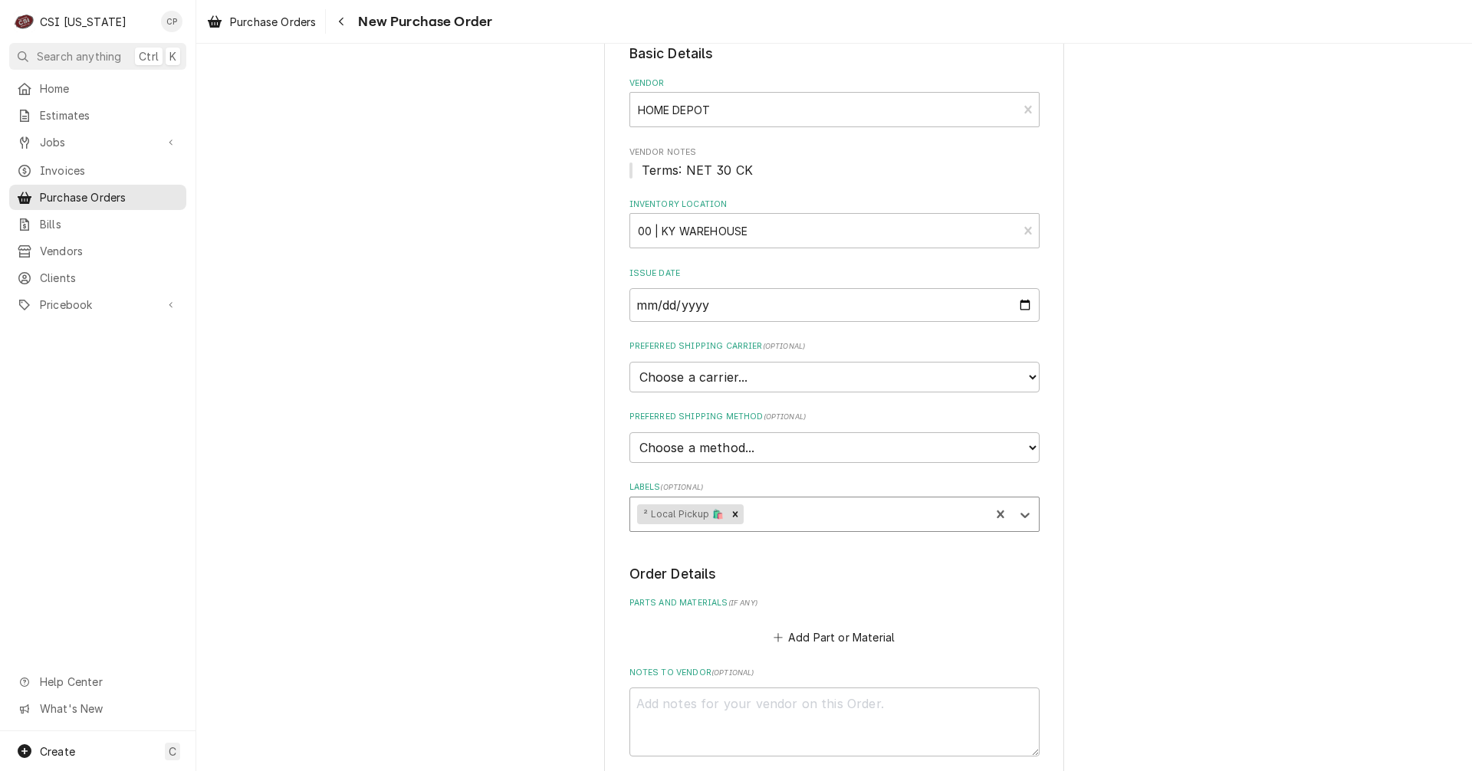
scroll to position [356, 0]
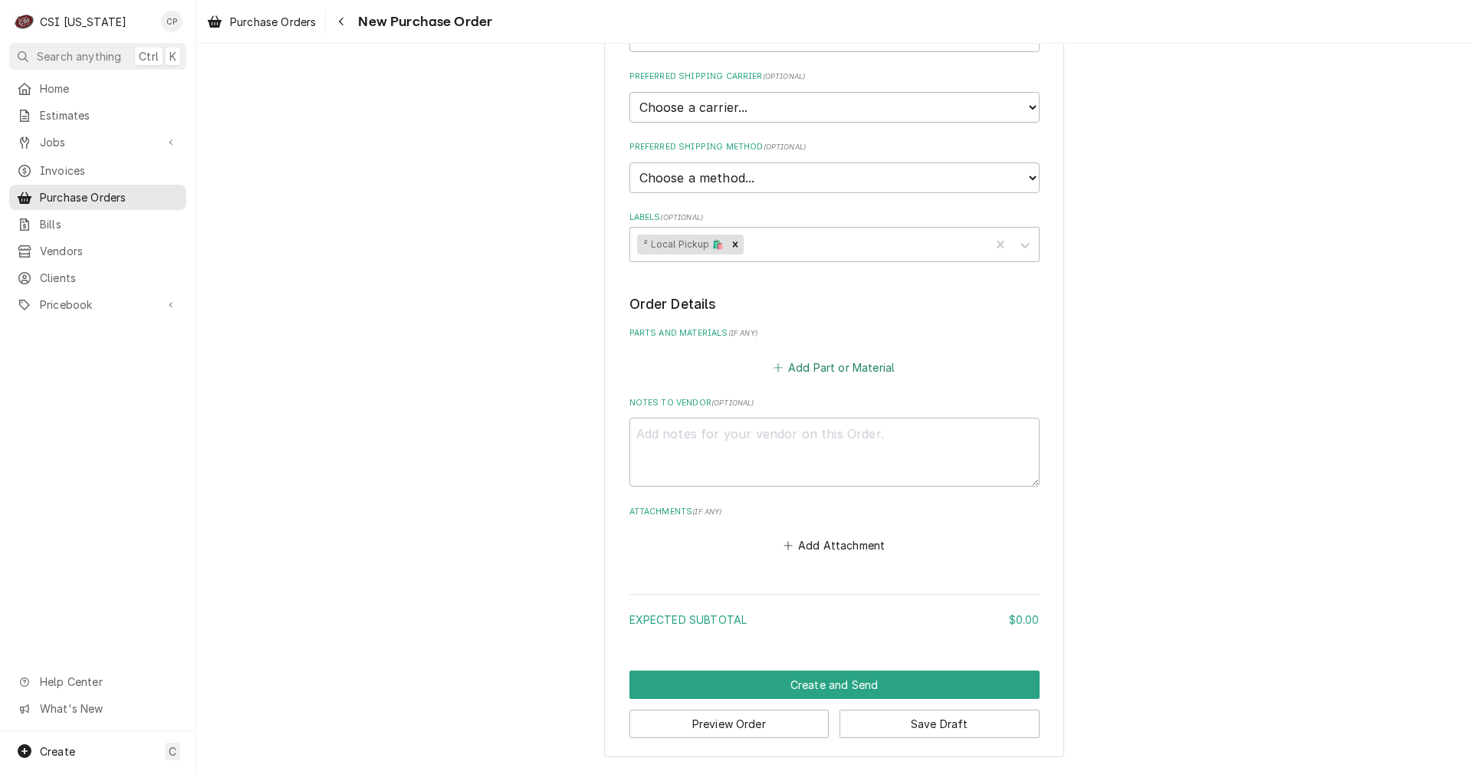
click at [828, 368] on button "Add Part or Material" at bounding box center [833, 366] width 126 height 21
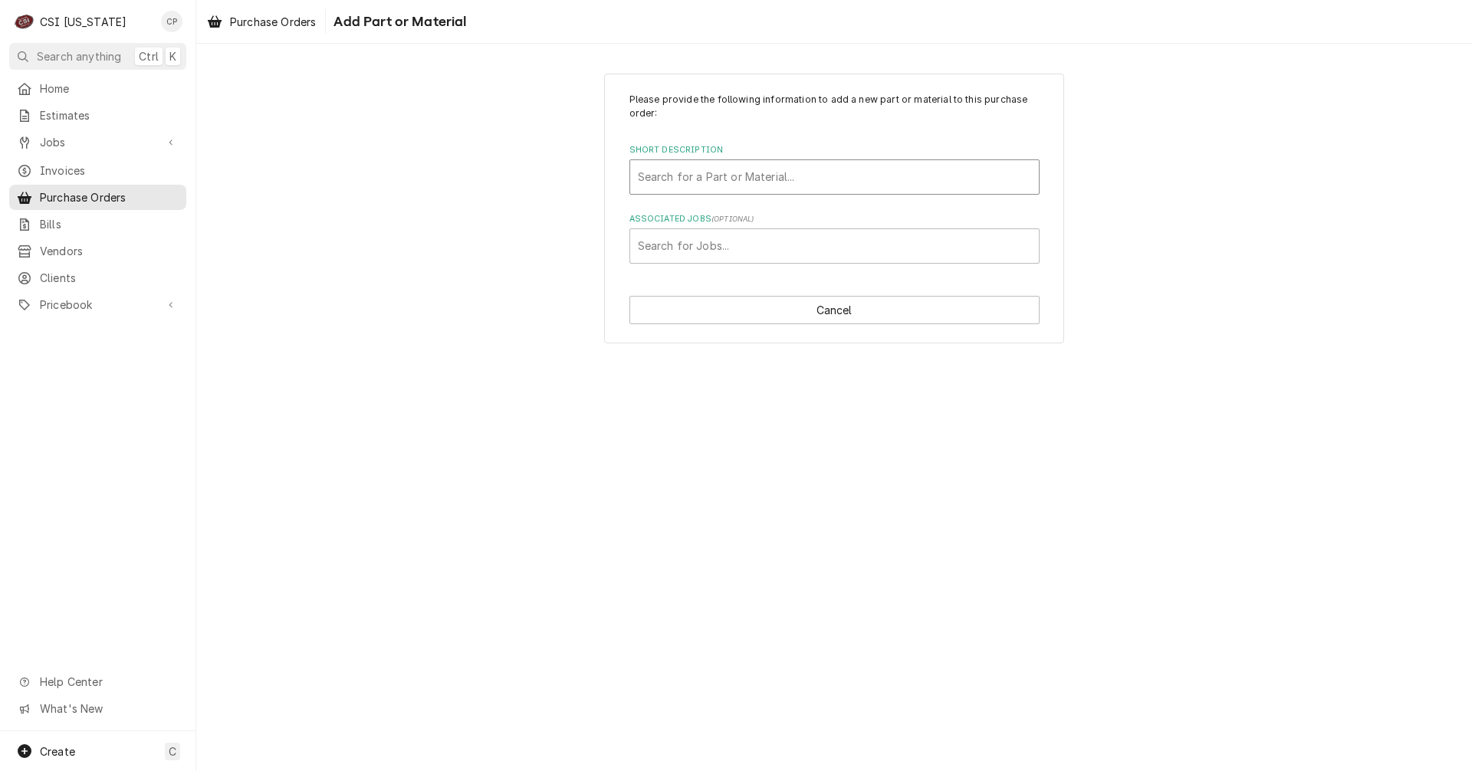
click at [703, 176] on div "Short Description" at bounding box center [834, 177] width 393 height 28
type input "misc"
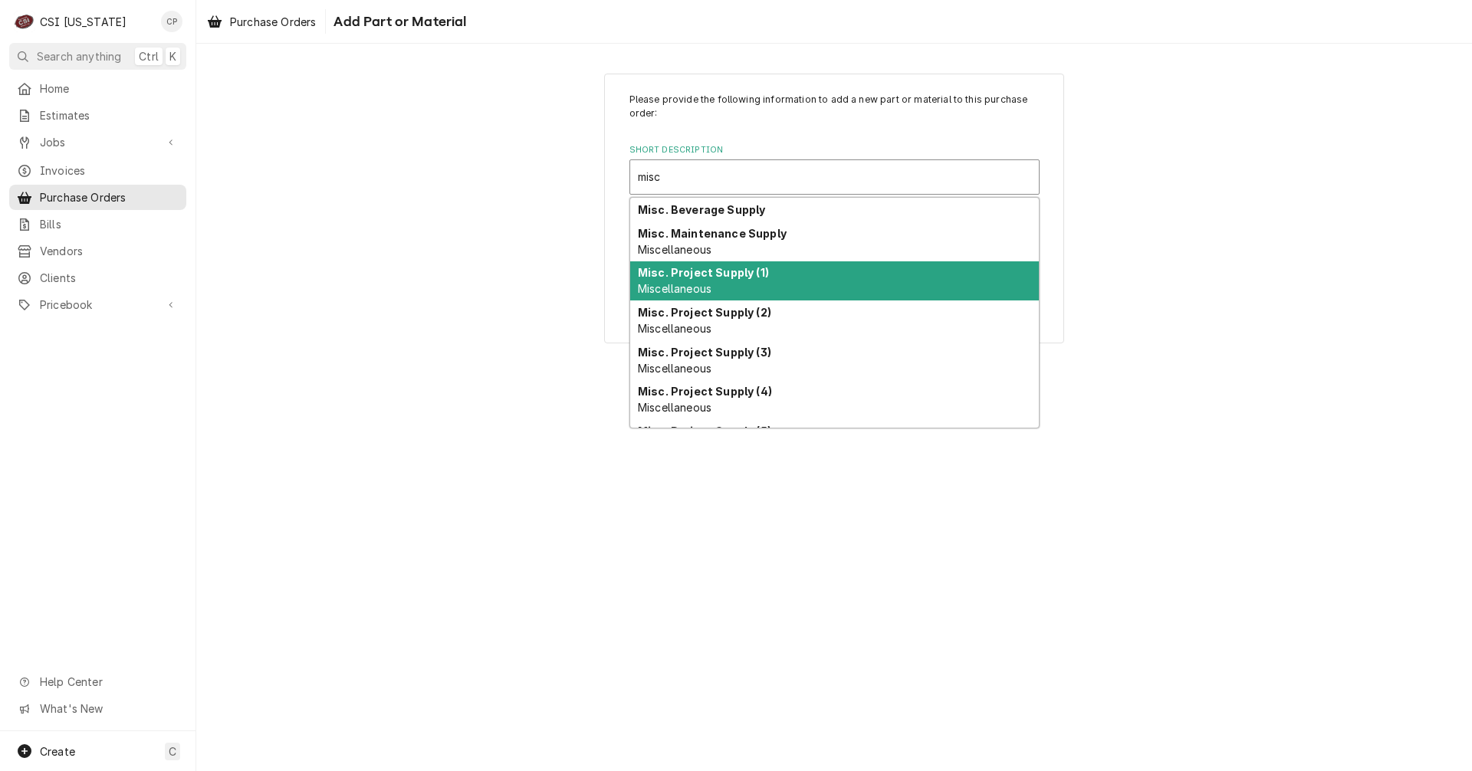
click at [721, 274] on strong "Misc. Project Supply (1)" at bounding box center [703, 272] width 131 height 13
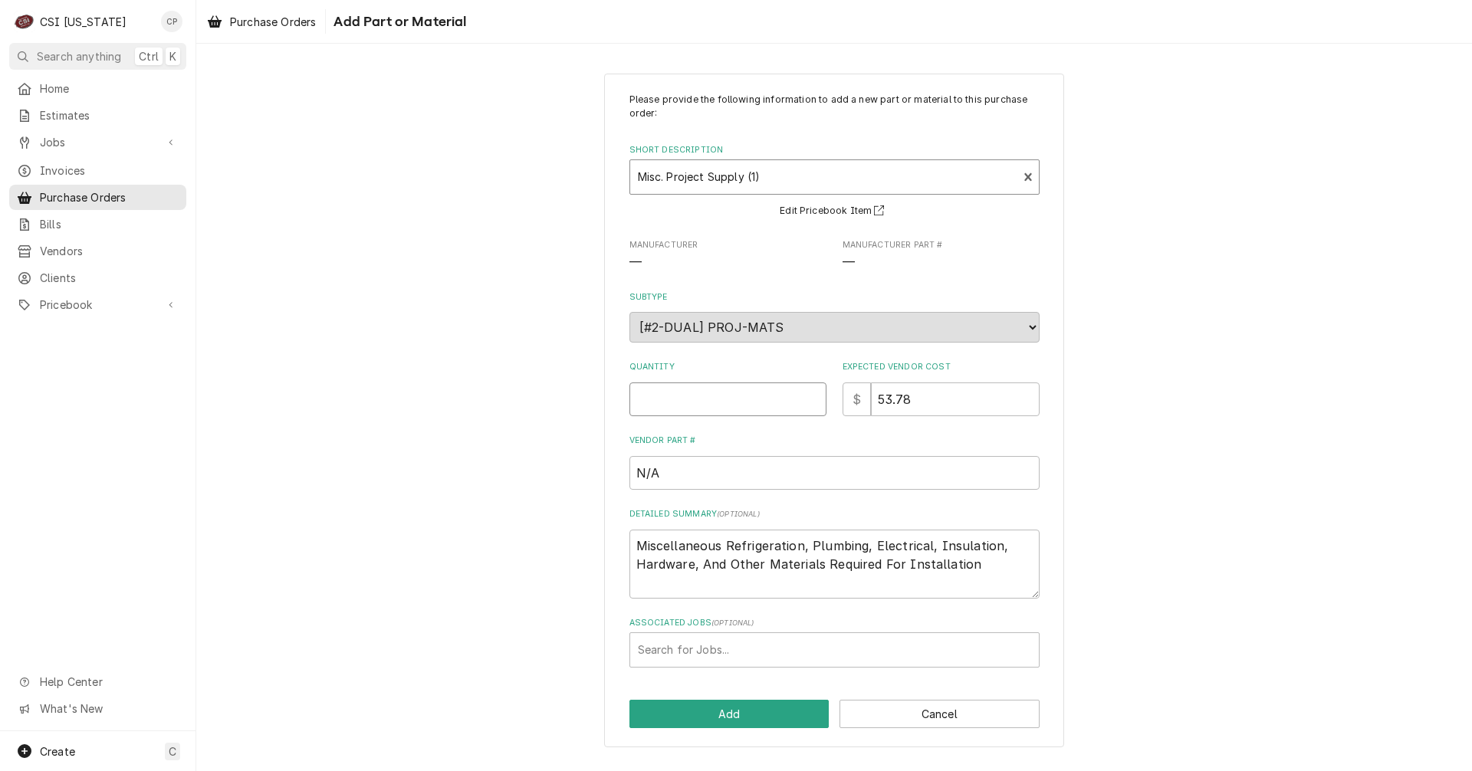
click at [759, 409] on input "Quantity" at bounding box center [727, 399] width 197 height 34
type textarea "x"
type input "1"
drag, startPoint x: 911, startPoint y: 402, endPoint x: 843, endPoint y: 411, distance: 68.8
click at [844, 411] on div "$ 53.78" at bounding box center [940, 399] width 197 height 34
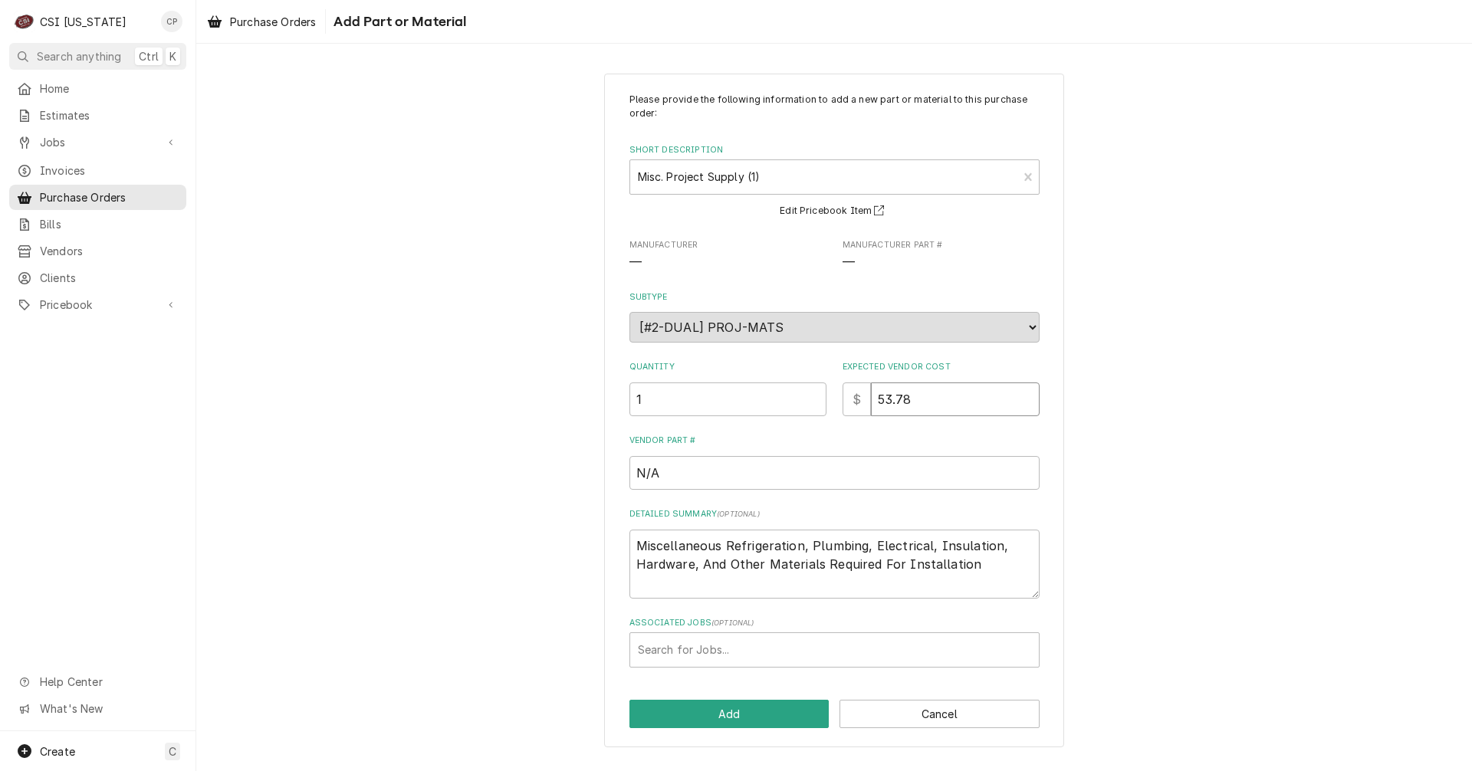
type textarea "x"
type input "0"
click at [727, 652] on div "Associated Jobs" at bounding box center [834, 650] width 393 height 28
type input "apoll"
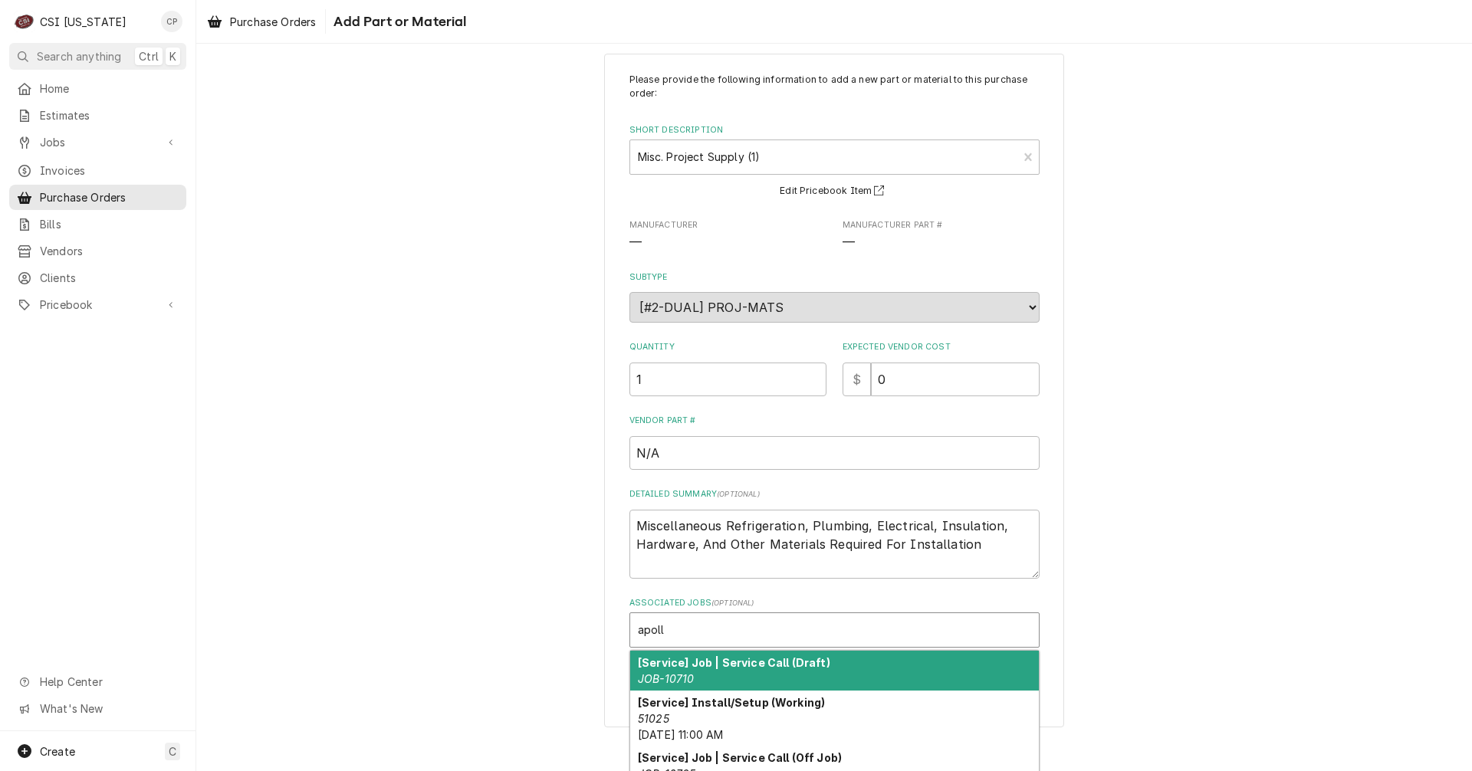
scroll to position [51, 0]
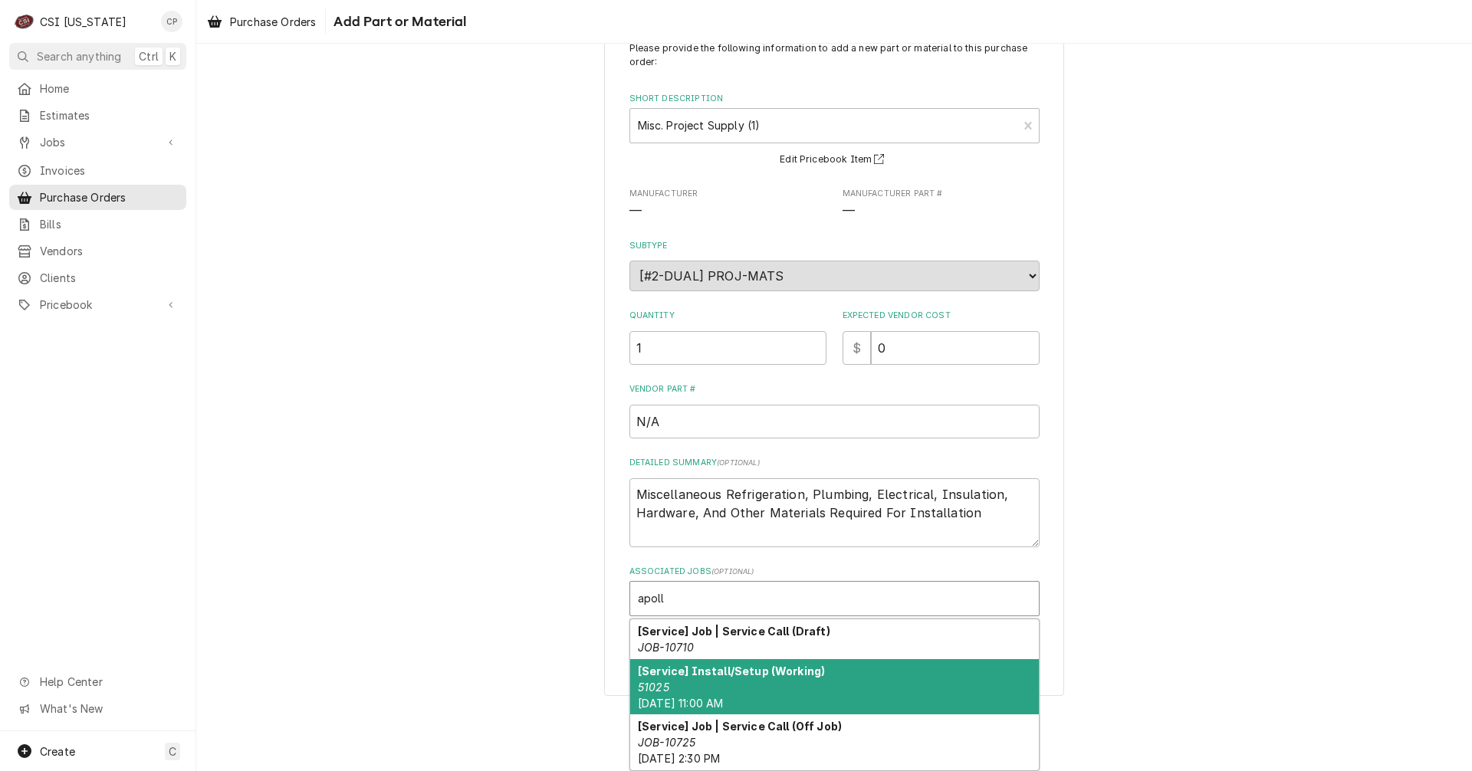
click at [724, 687] on div "[Service] Install/Setup (Working) 51025 Tue, Oct 7th, 2025 - 11:00 AM" at bounding box center [834, 687] width 409 height 56
type textarea "x"
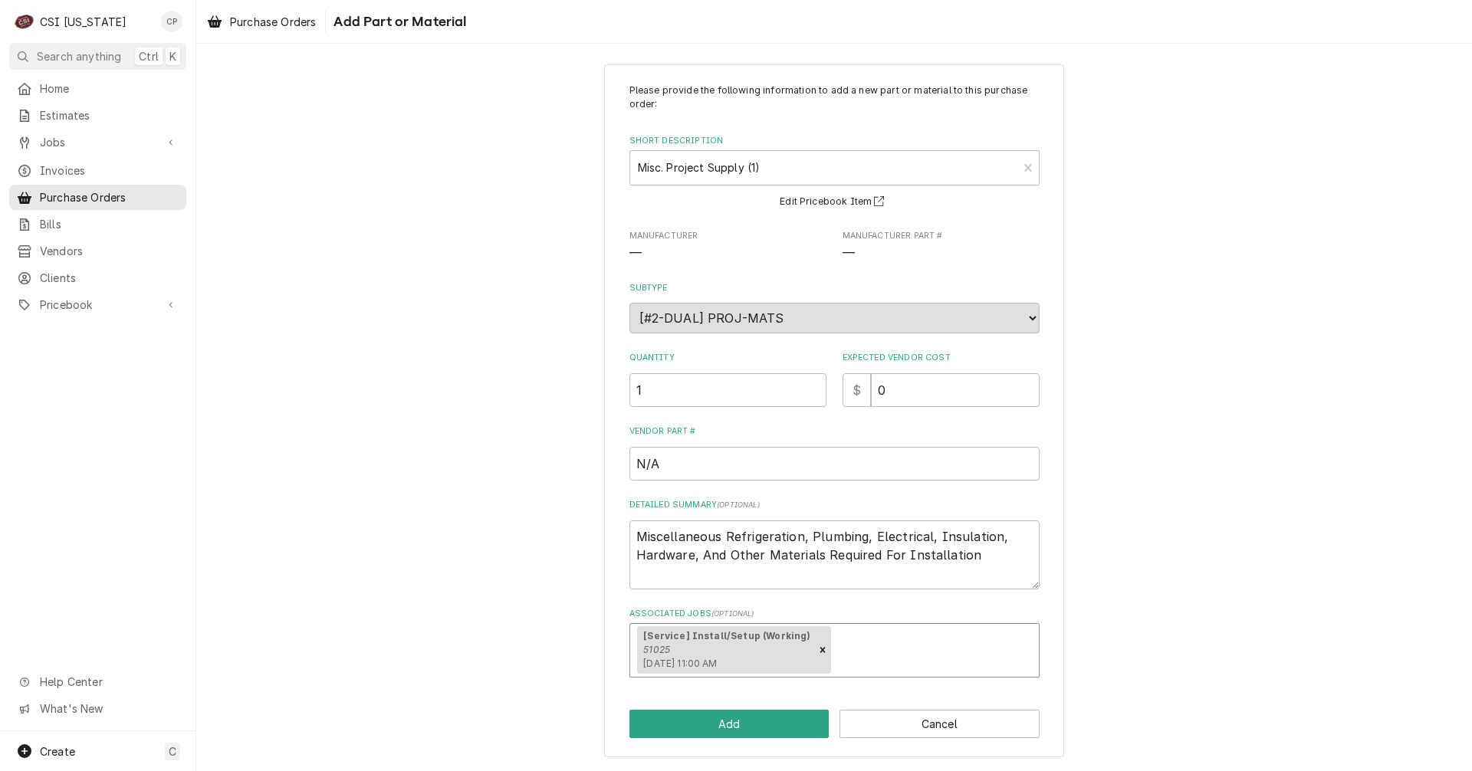
scroll to position [9, 0]
click at [765, 724] on button "Add" at bounding box center [729, 724] width 200 height 28
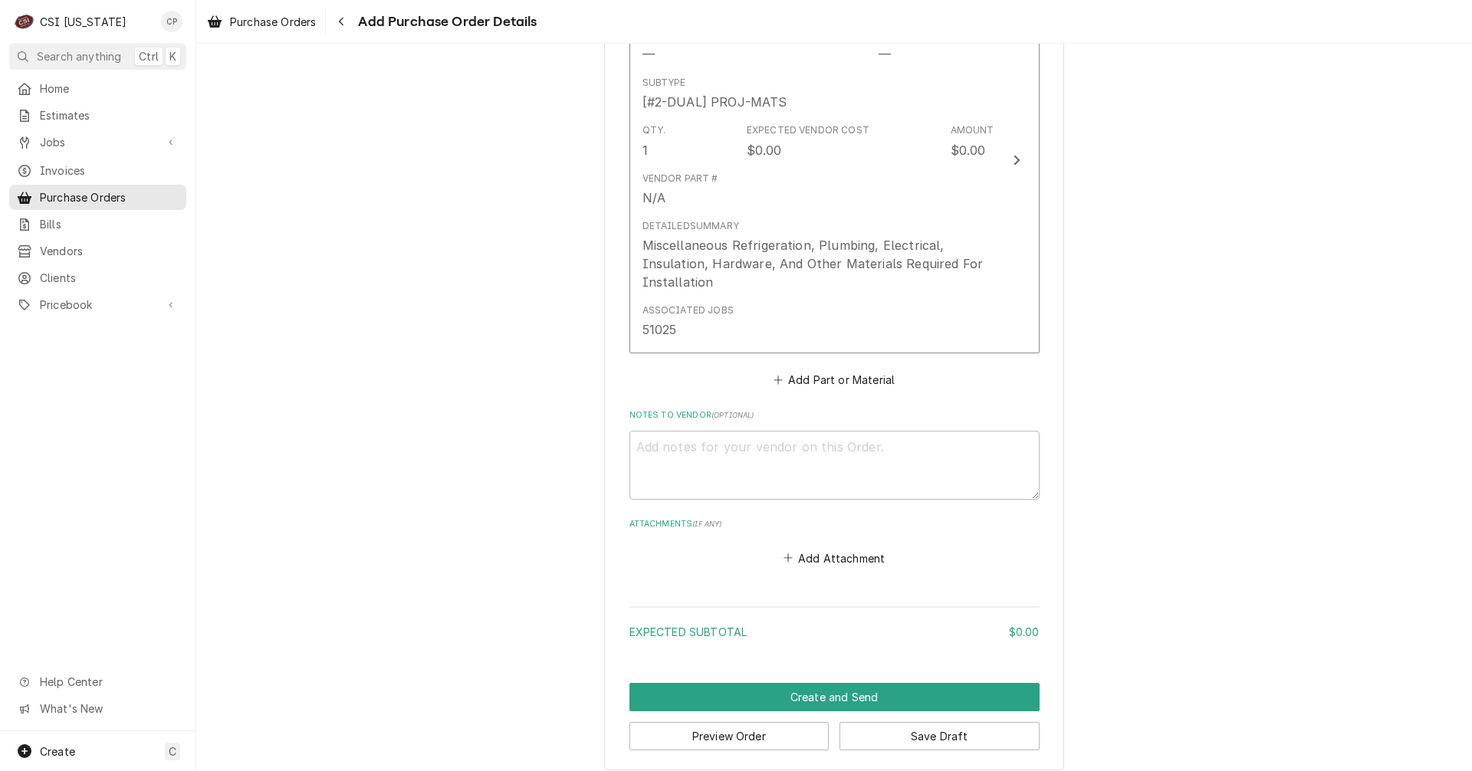
scroll to position [751, 0]
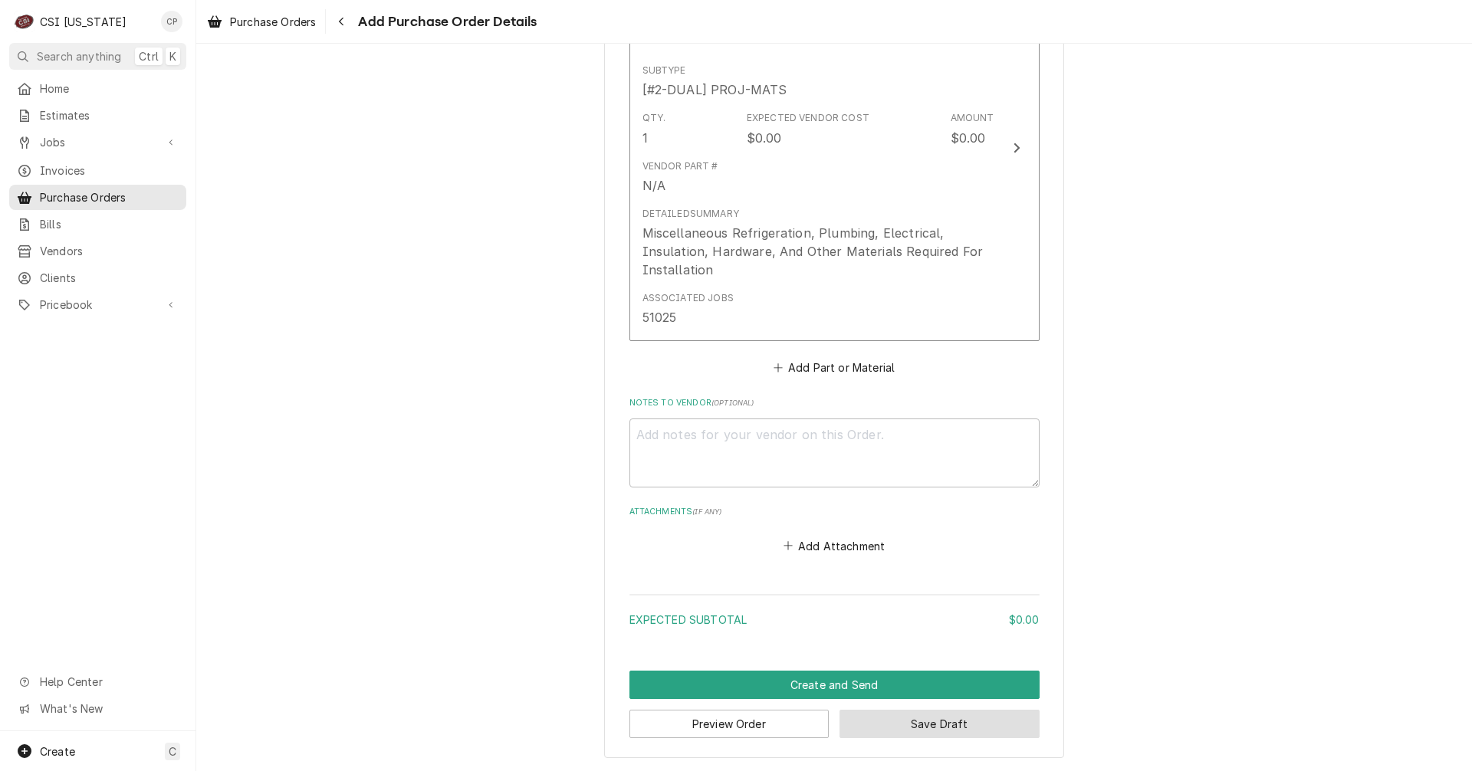
click at [970, 730] on button "Save Draft" at bounding box center [939, 724] width 200 height 28
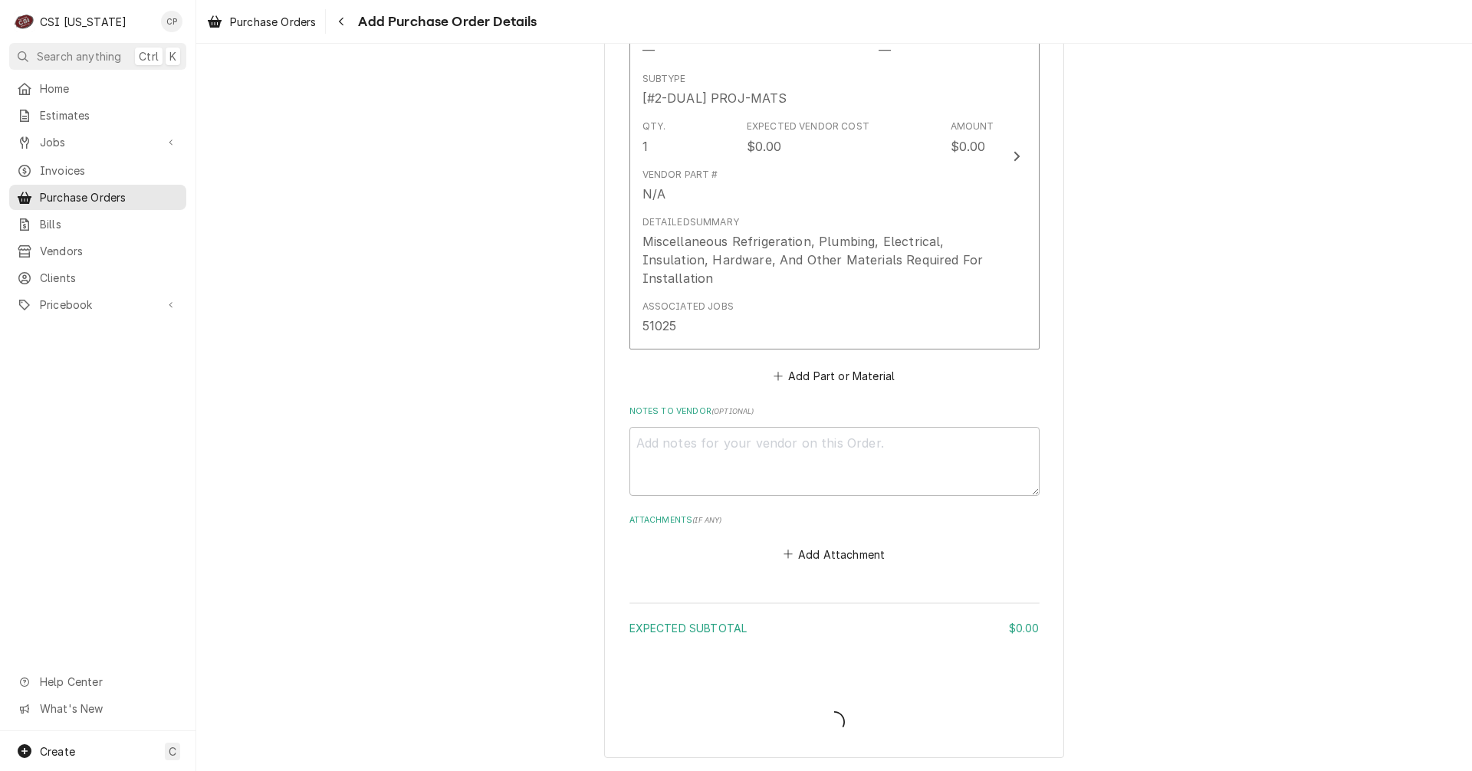
scroll to position [743, 0]
type textarea "x"
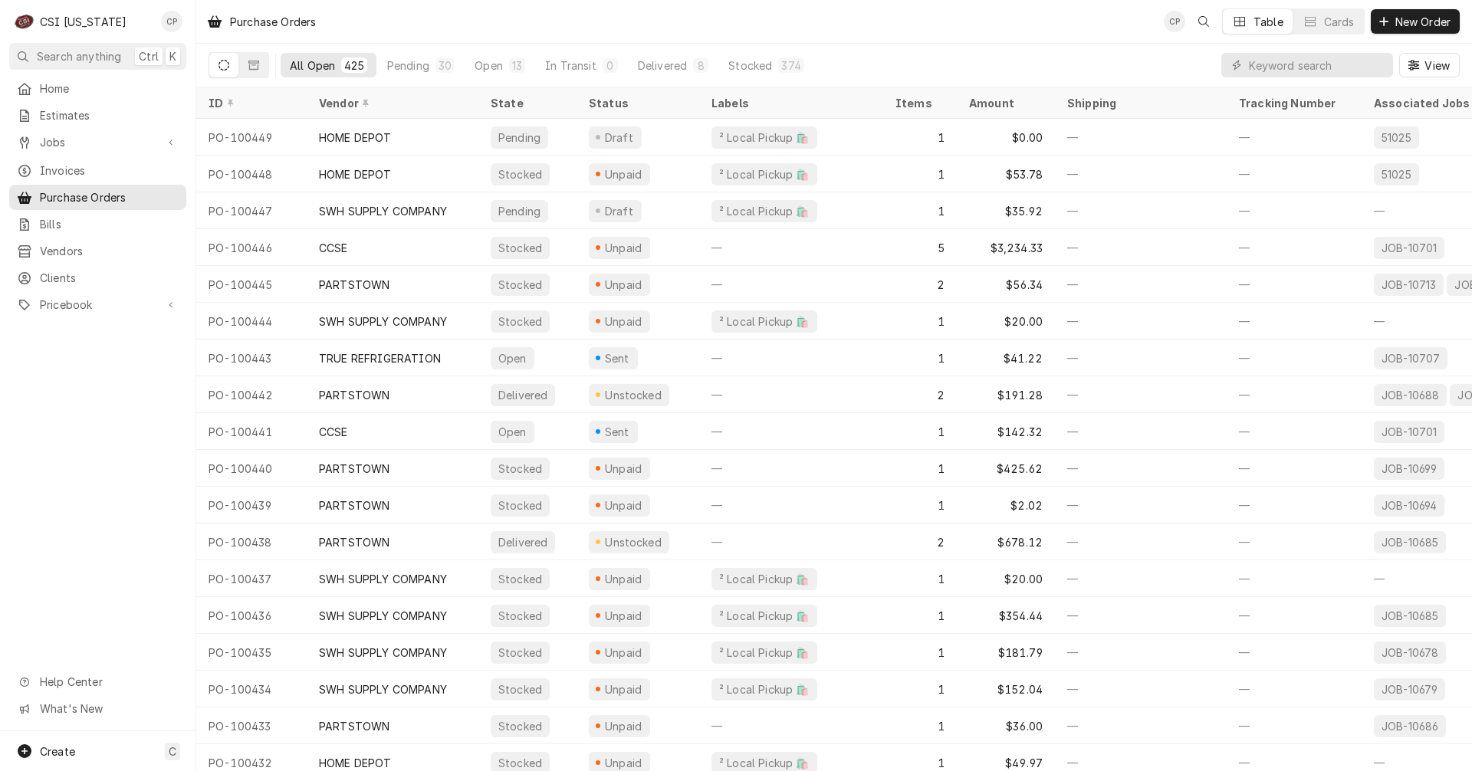
click at [147, 565] on div "Home Estimates Jobs Jobs Job Series Invoices Purchase Orders Bills Vendors Clie…" at bounding box center [97, 403] width 195 height 655
click at [1334, 61] on input "Dynamic Content Wrapper" at bounding box center [1317, 65] width 136 height 25
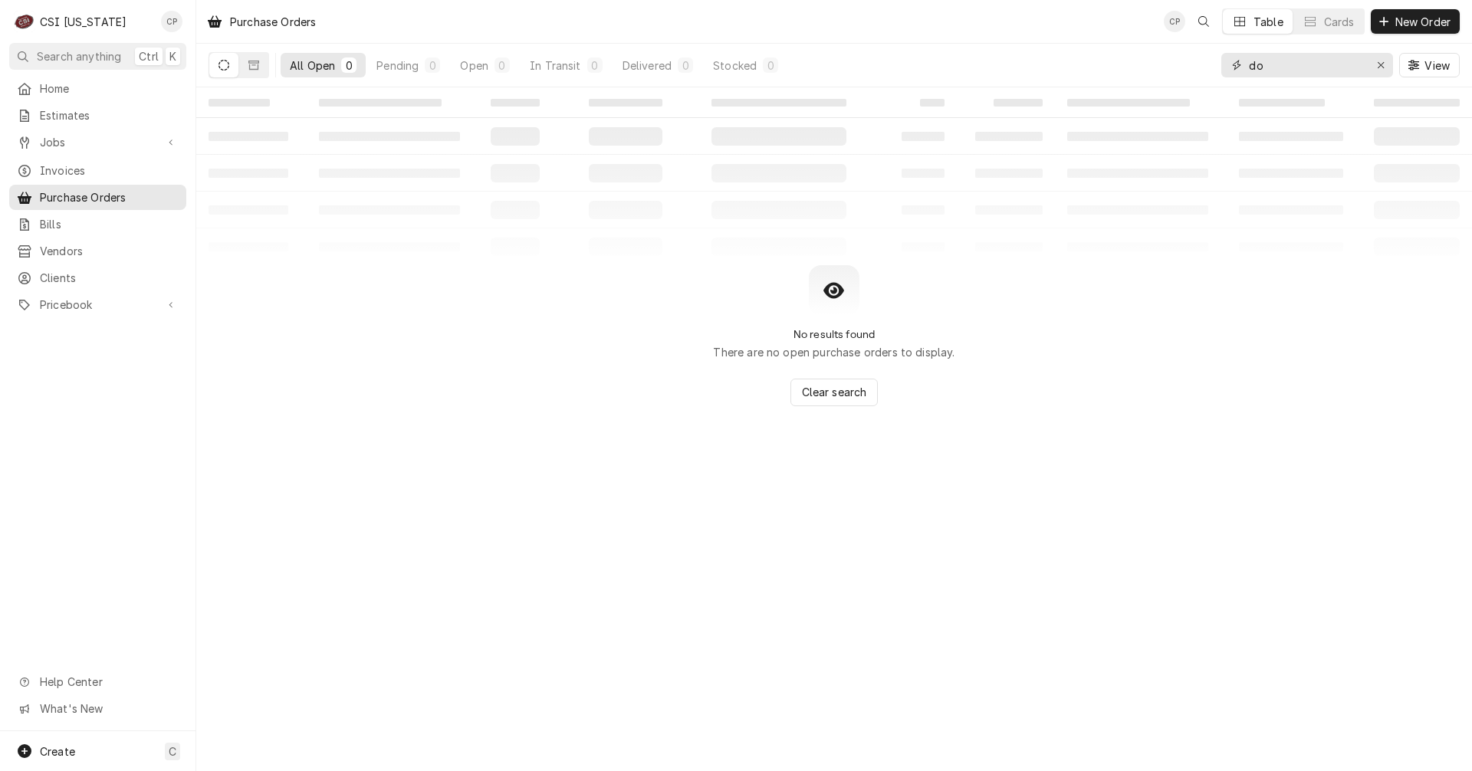
type input "d"
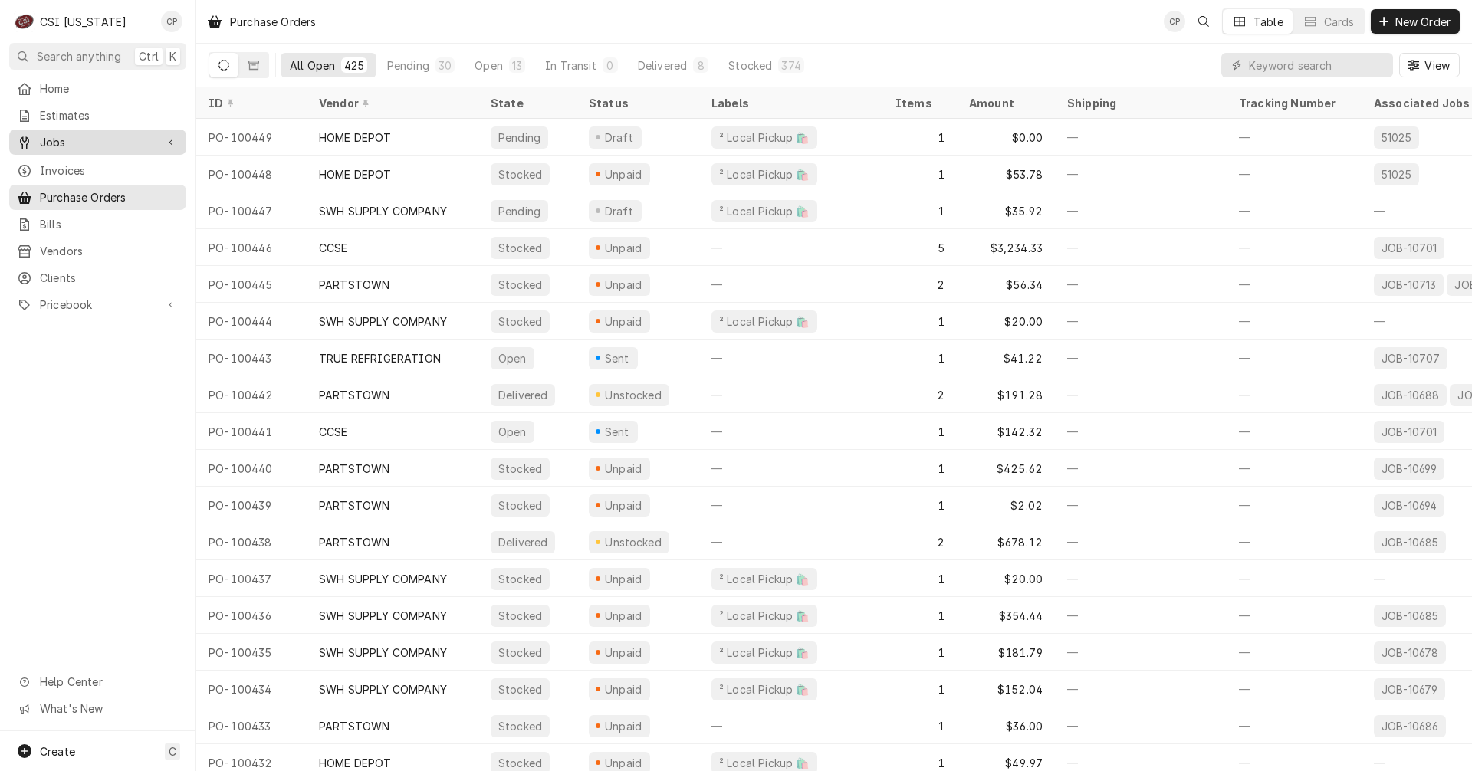
click at [106, 139] on span "Jobs" at bounding box center [98, 142] width 116 height 16
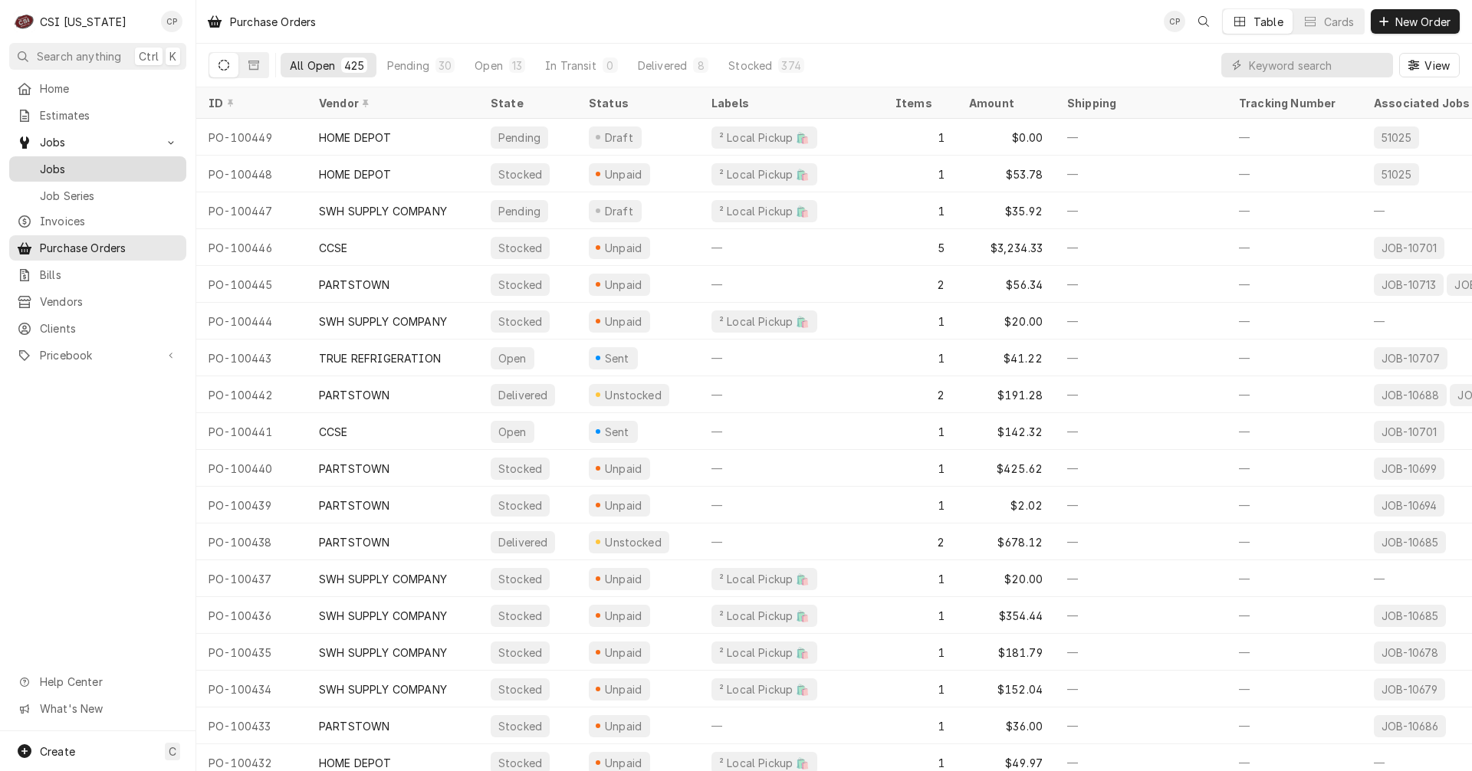
click at [76, 161] on span "Jobs" at bounding box center [109, 169] width 139 height 16
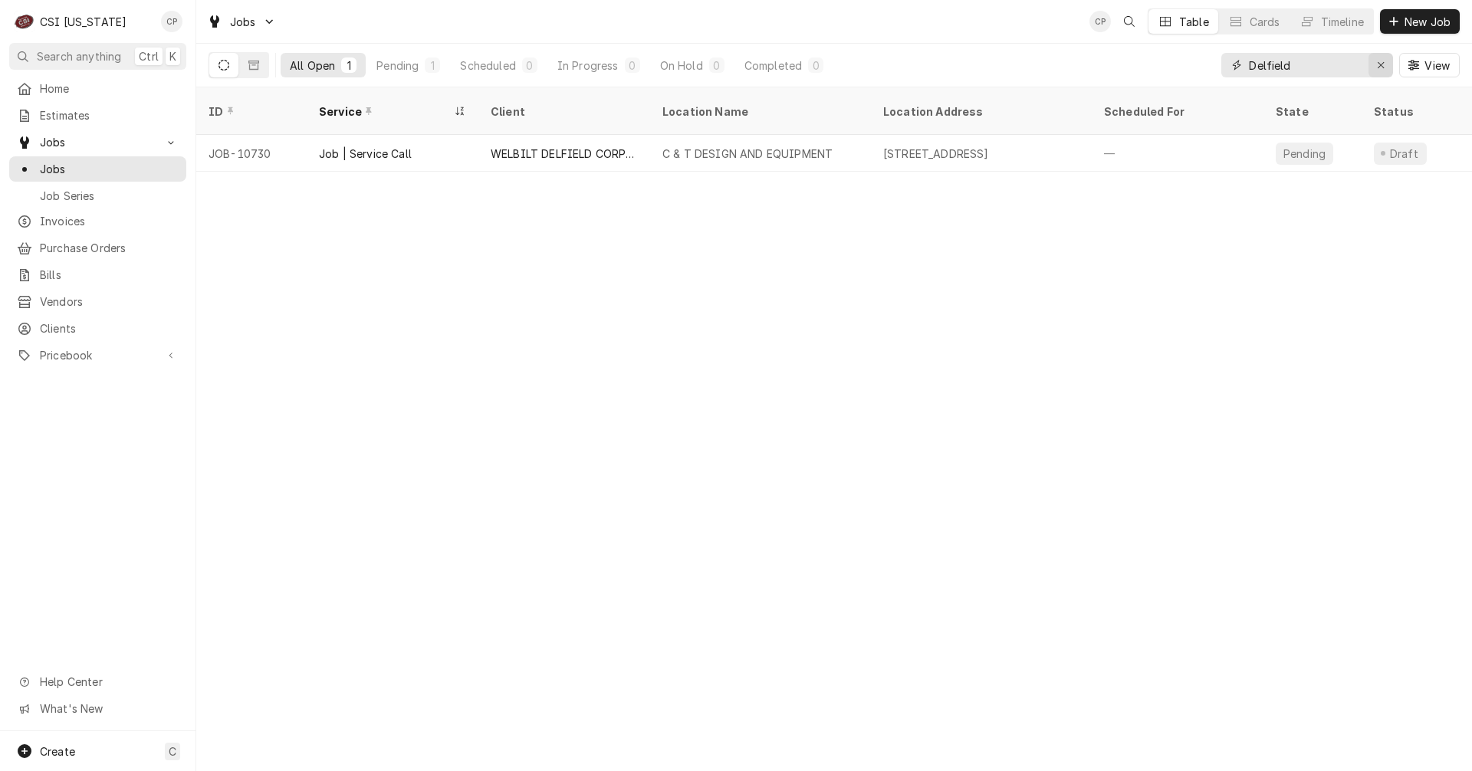
click at [1384, 63] on div "Erase input" at bounding box center [1380, 64] width 15 height 15
click at [1298, 67] on input "Dynamic Content Wrapper" at bounding box center [1321, 65] width 144 height 25
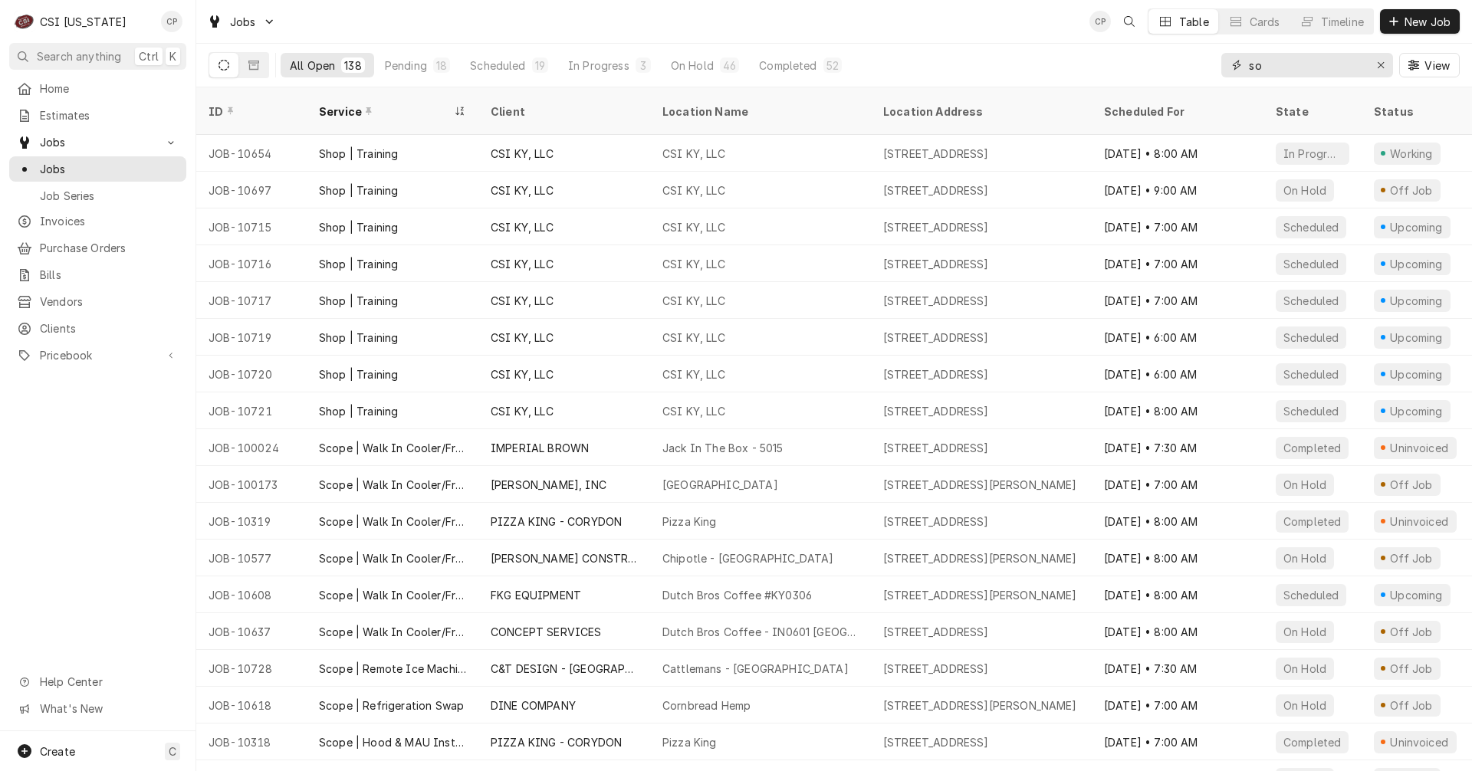
type input "s"
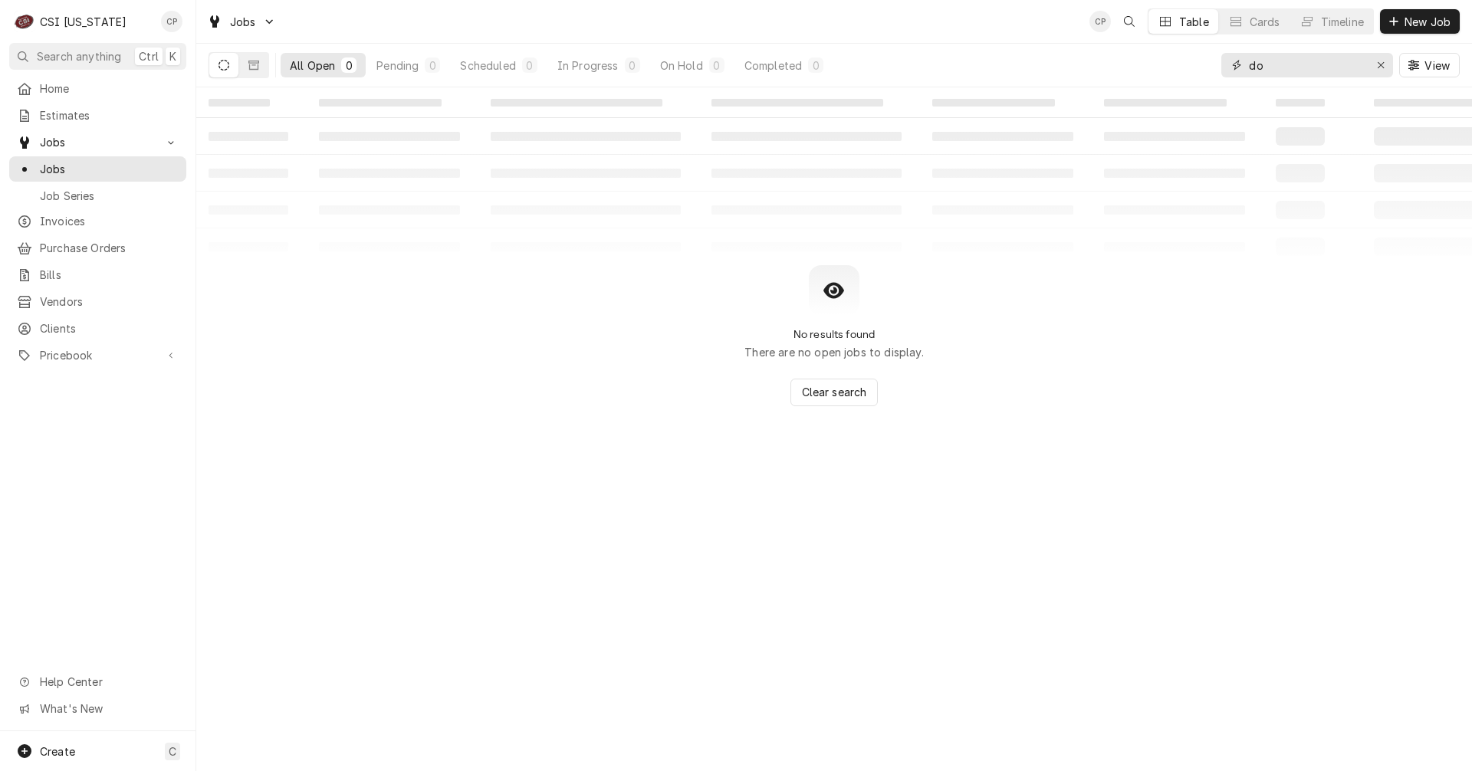
type input "d"
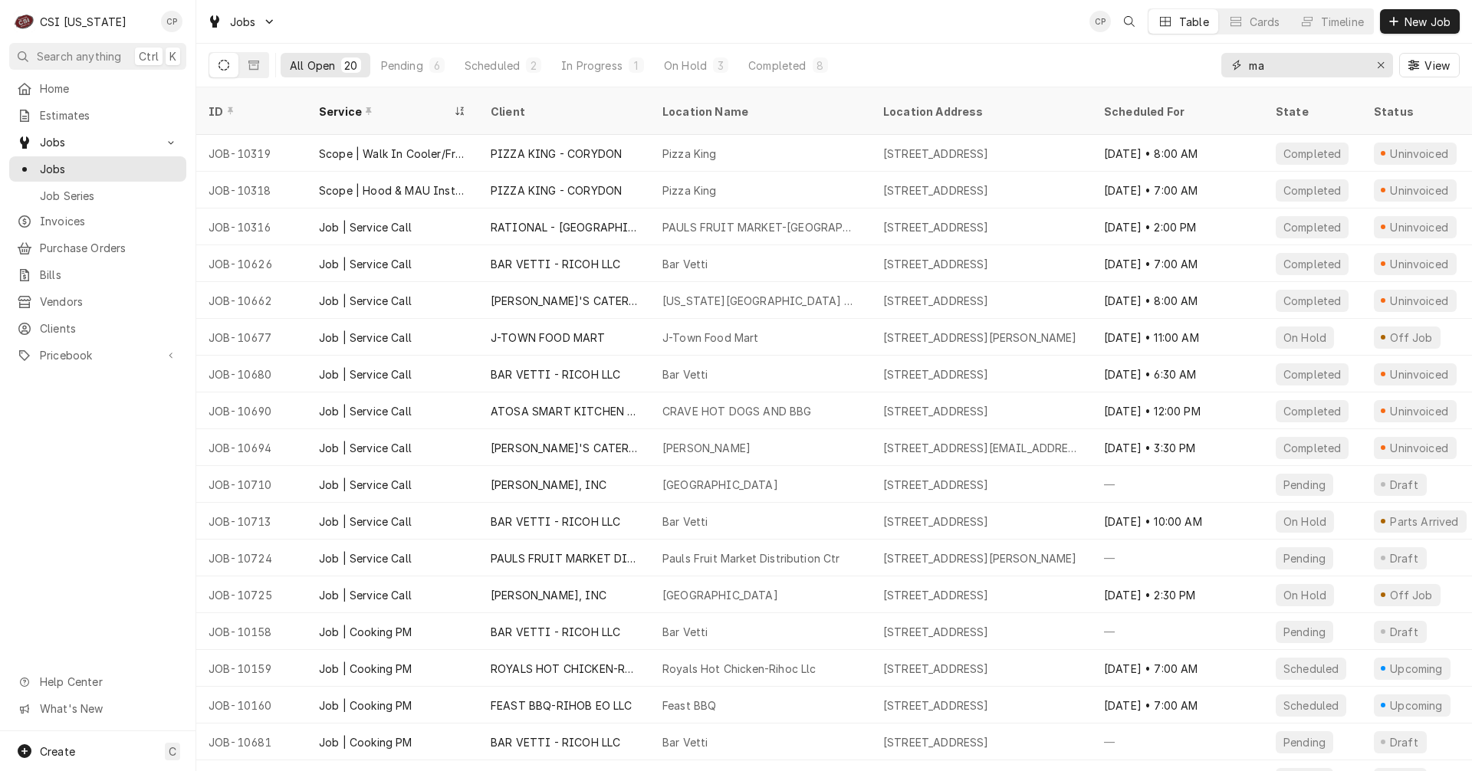
type input "m"
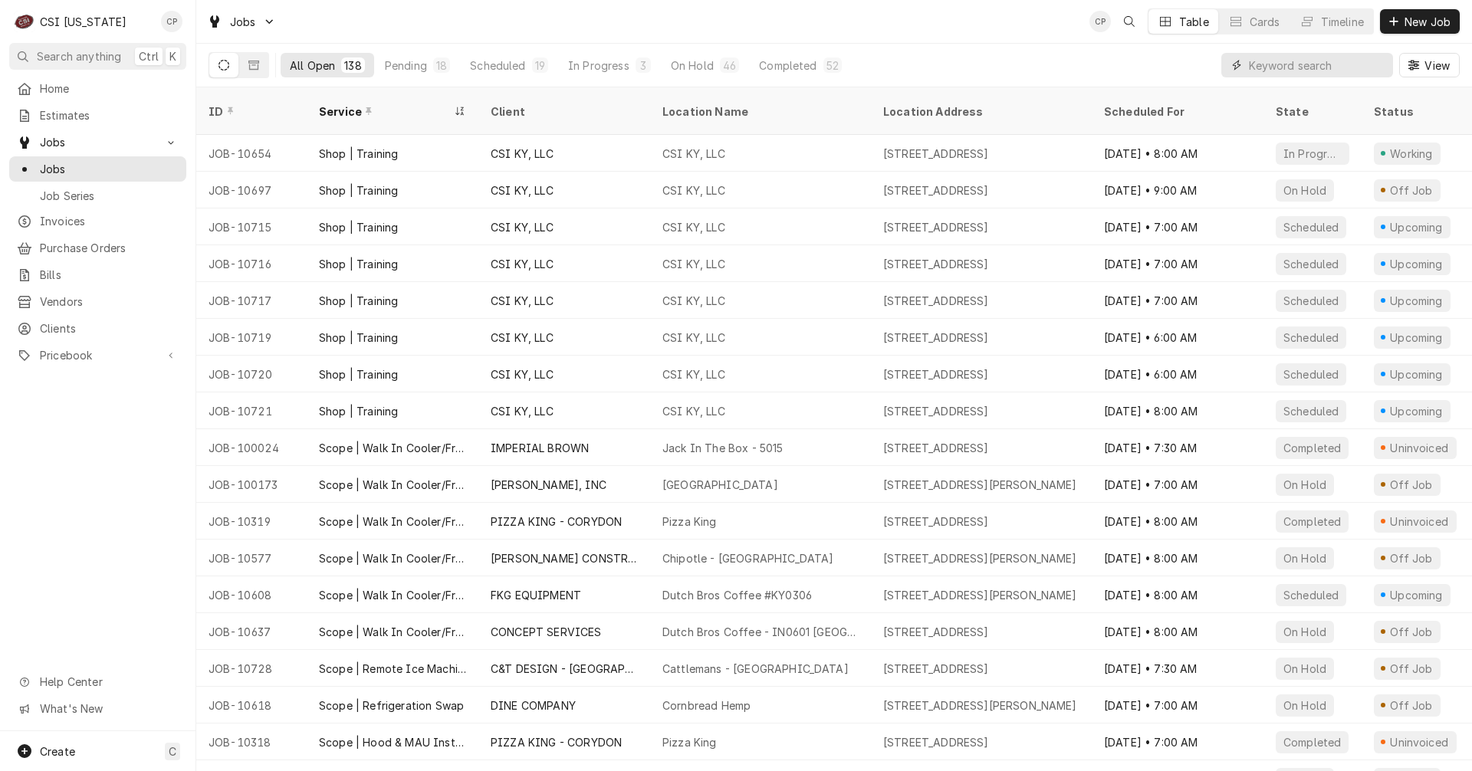
click at [1286, 60] on input "Dynamic Content Wrapper" at bounding box center [1317, 65] width 136 height 25
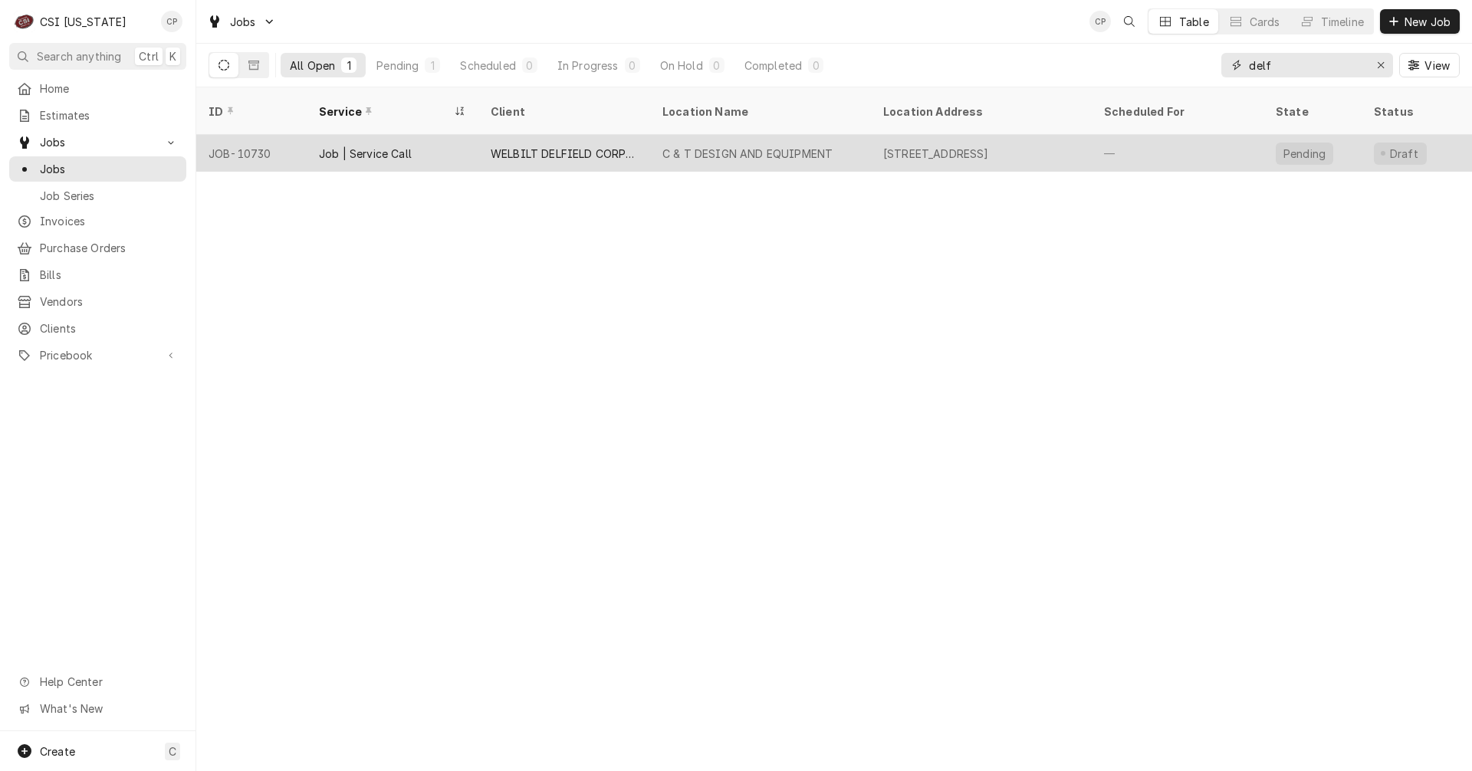
type input "delf"
click at [560, 146] on div "WELBILT DELFIELD CORPORATION" at bounding box center [564, 154] width 147 height 16
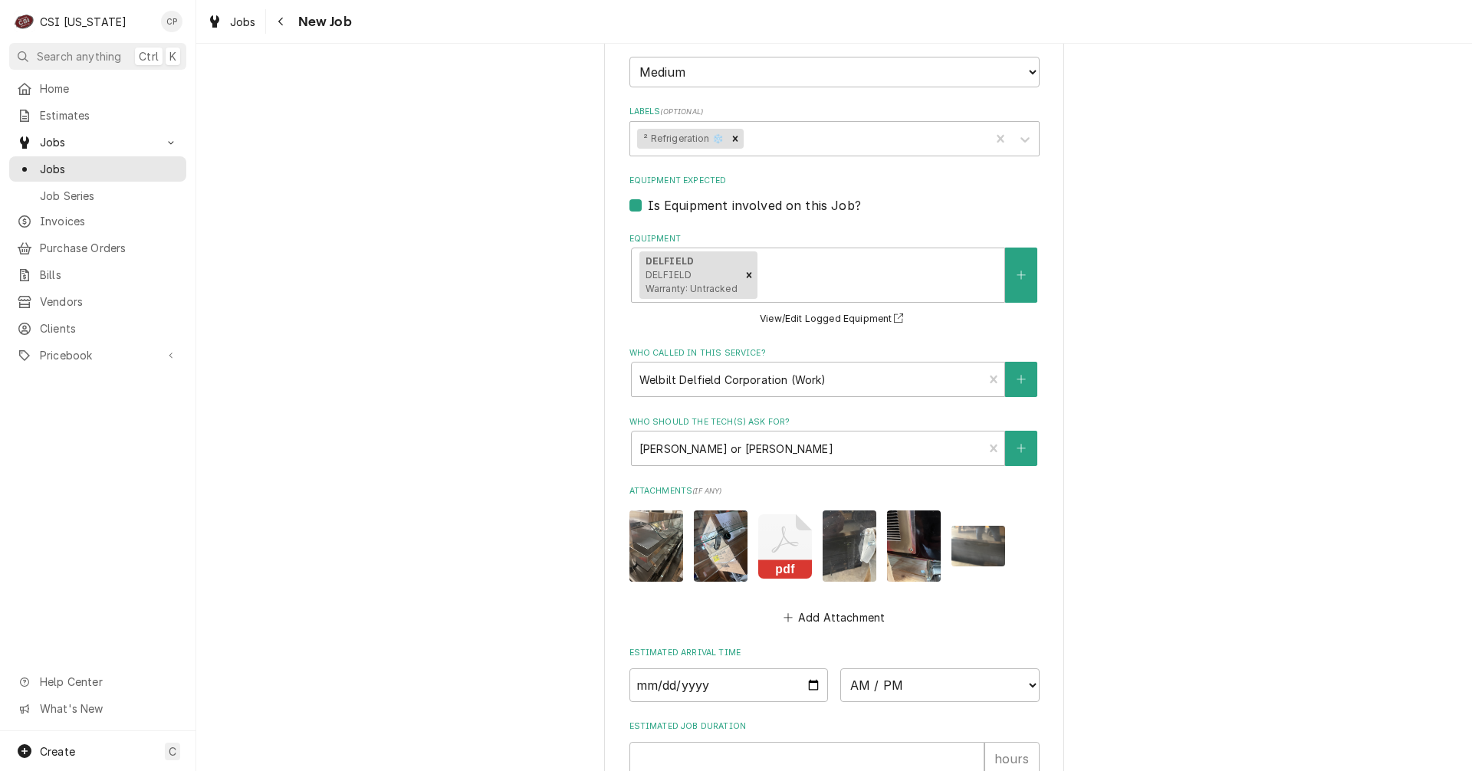
scroll to position [1226, 0]
click at [989, 537] on img "Attachments" at bounding box center [978, 545] width 54 height 41
type textarea "x"
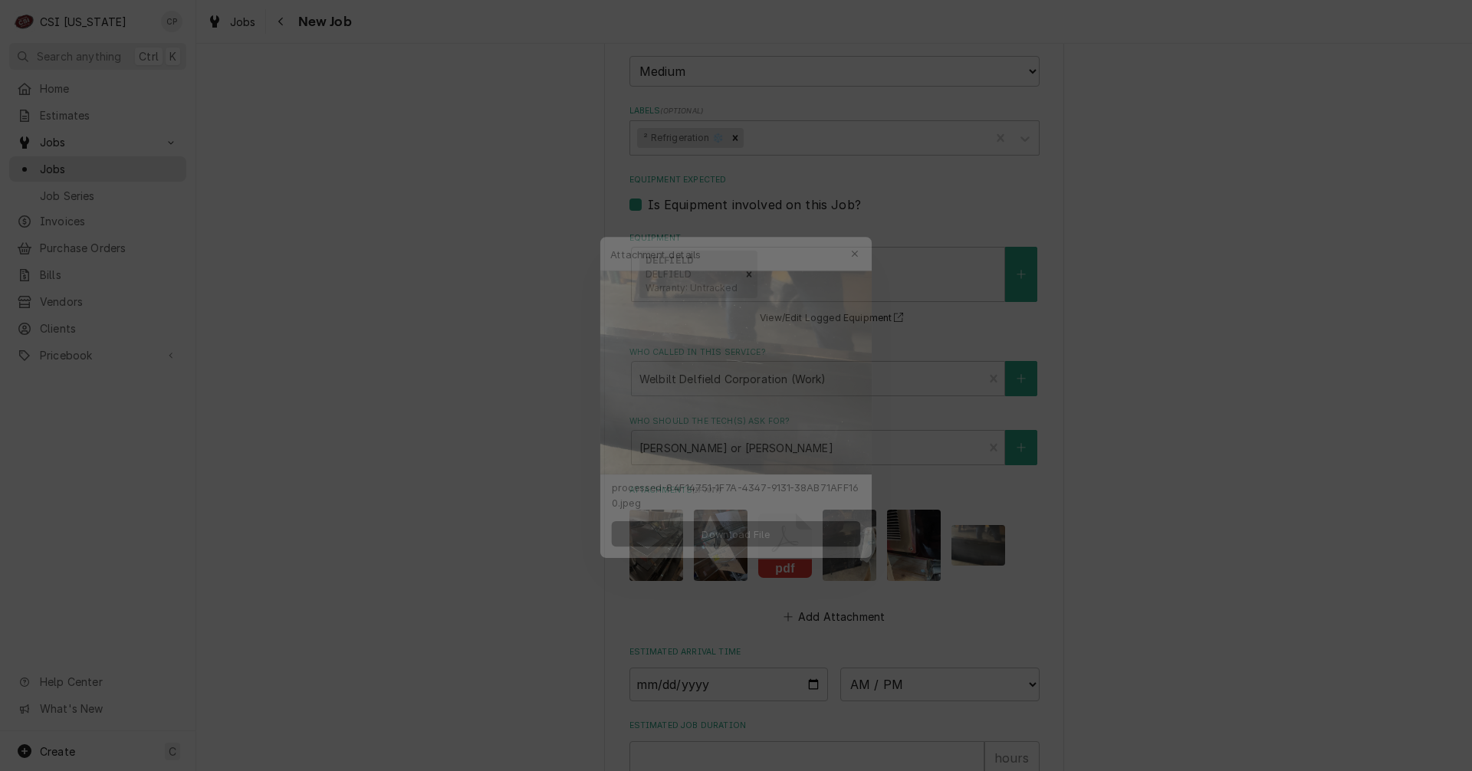
click at [776, 540] on button "Download File" at bounding box center [736, 534] width 270 height 28
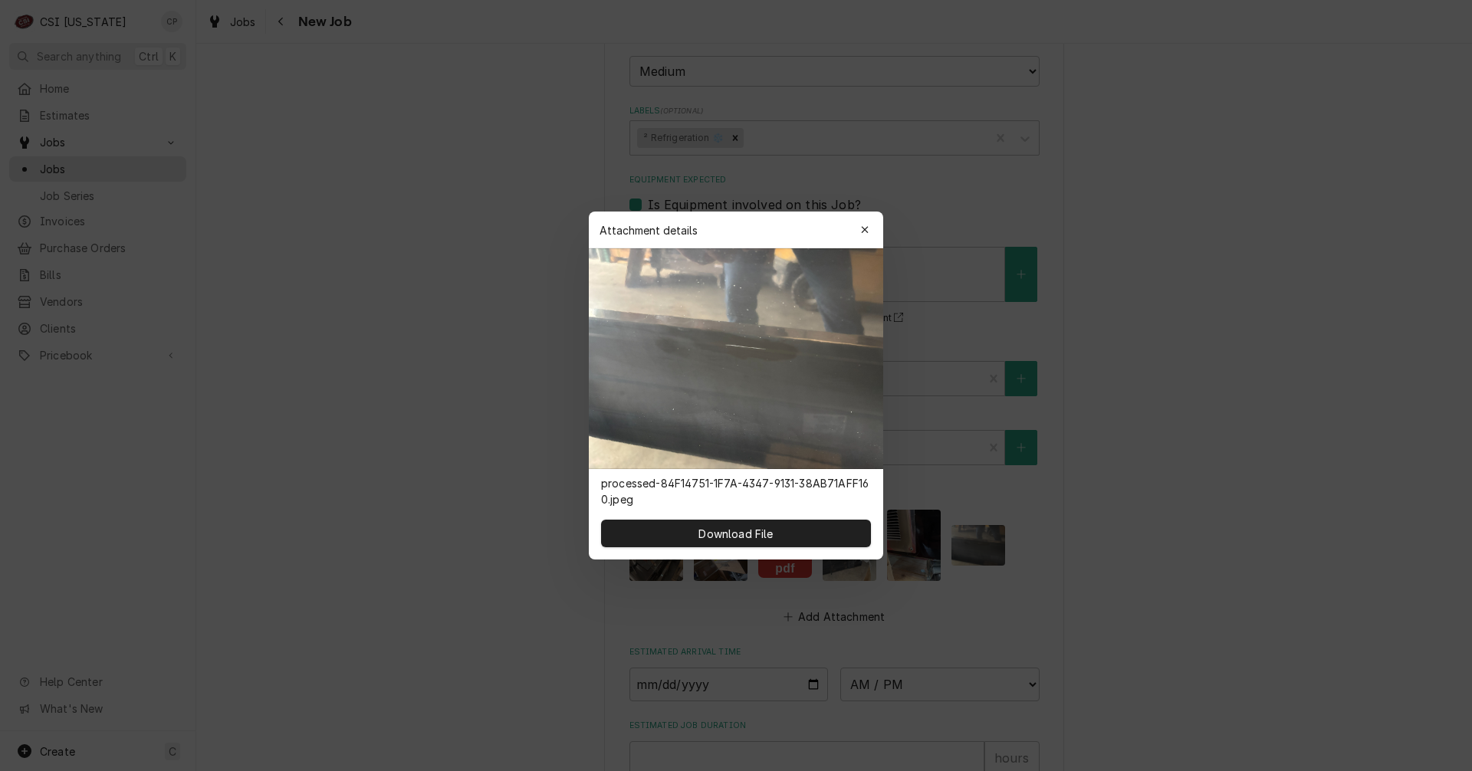
click at [871, 225] on div "button" at bounding box center [864, 229] width 15 height 15
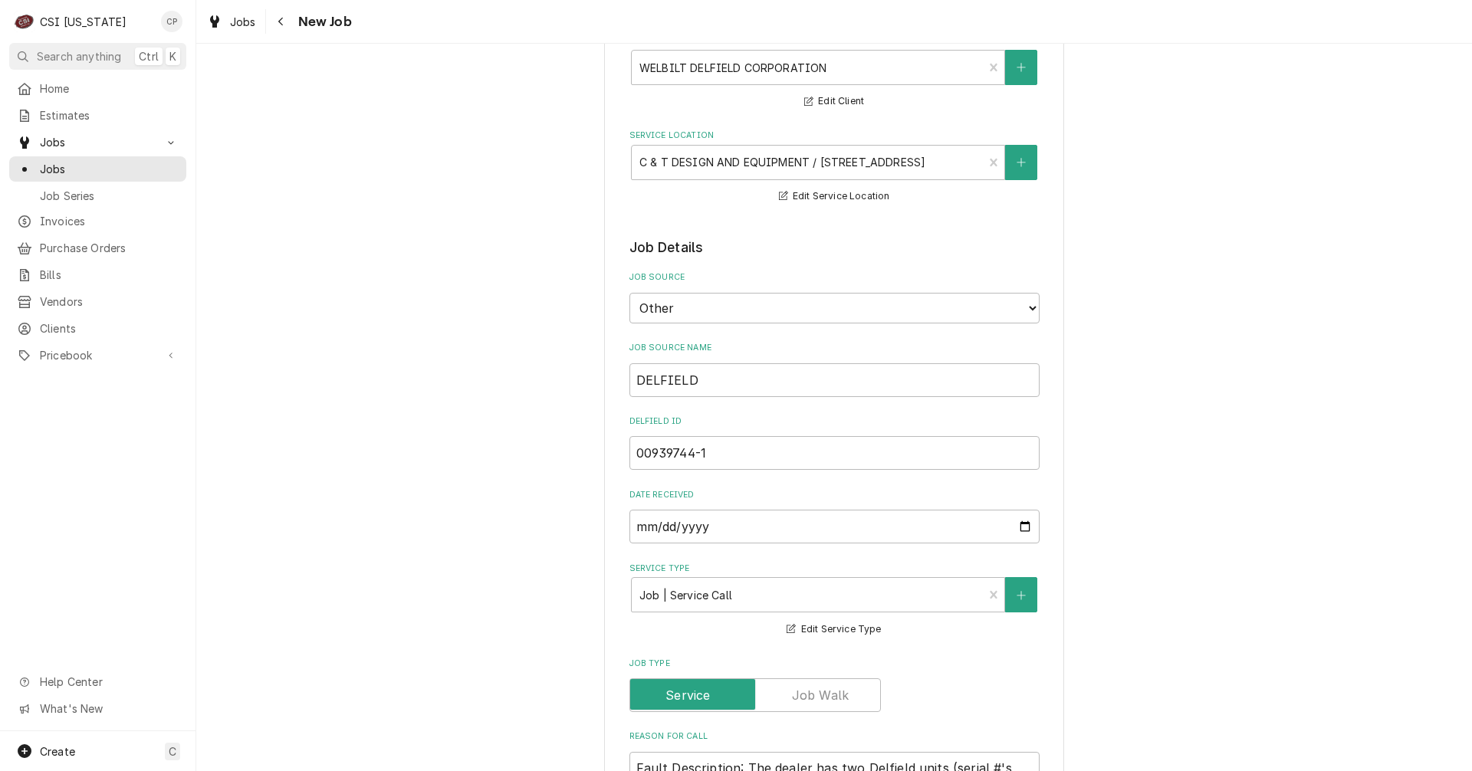
scroll to position [0, 0]
